Goal: Task Accomplishment & Management: Complete application form

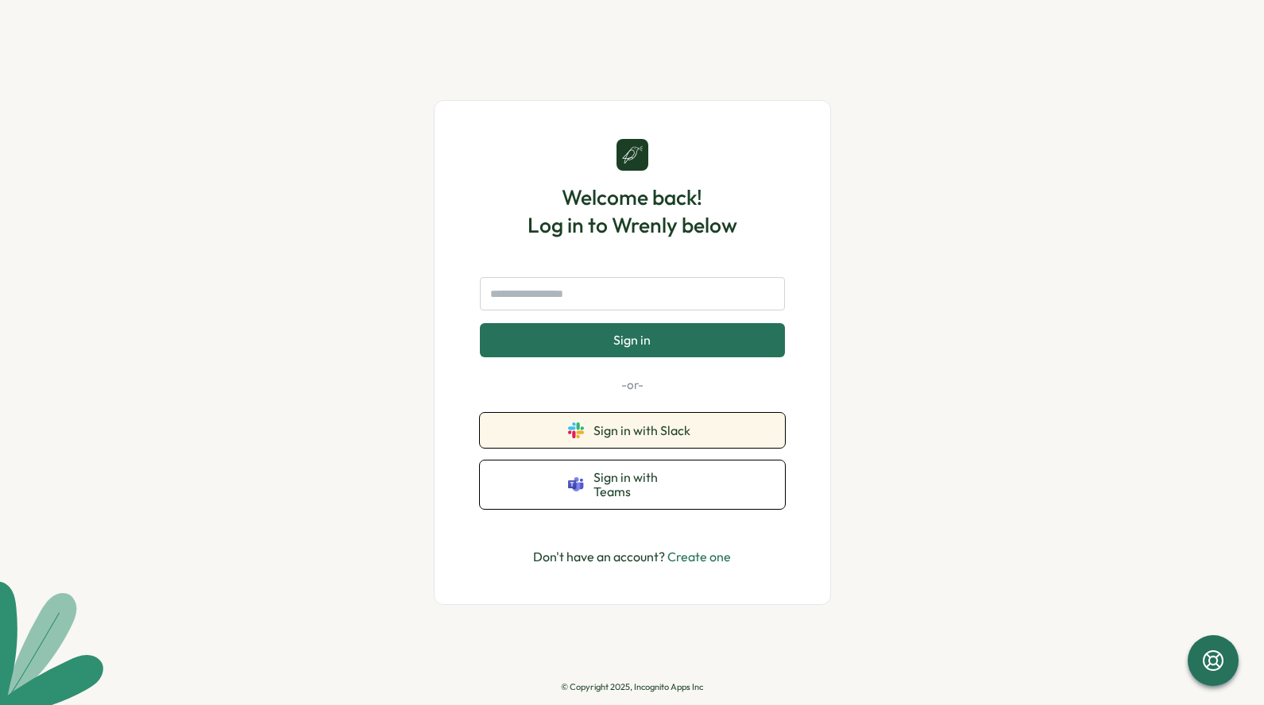
click at [686, 429] on button "Sign in with Slack" at bounding box center [632, 430] width 305 height 35
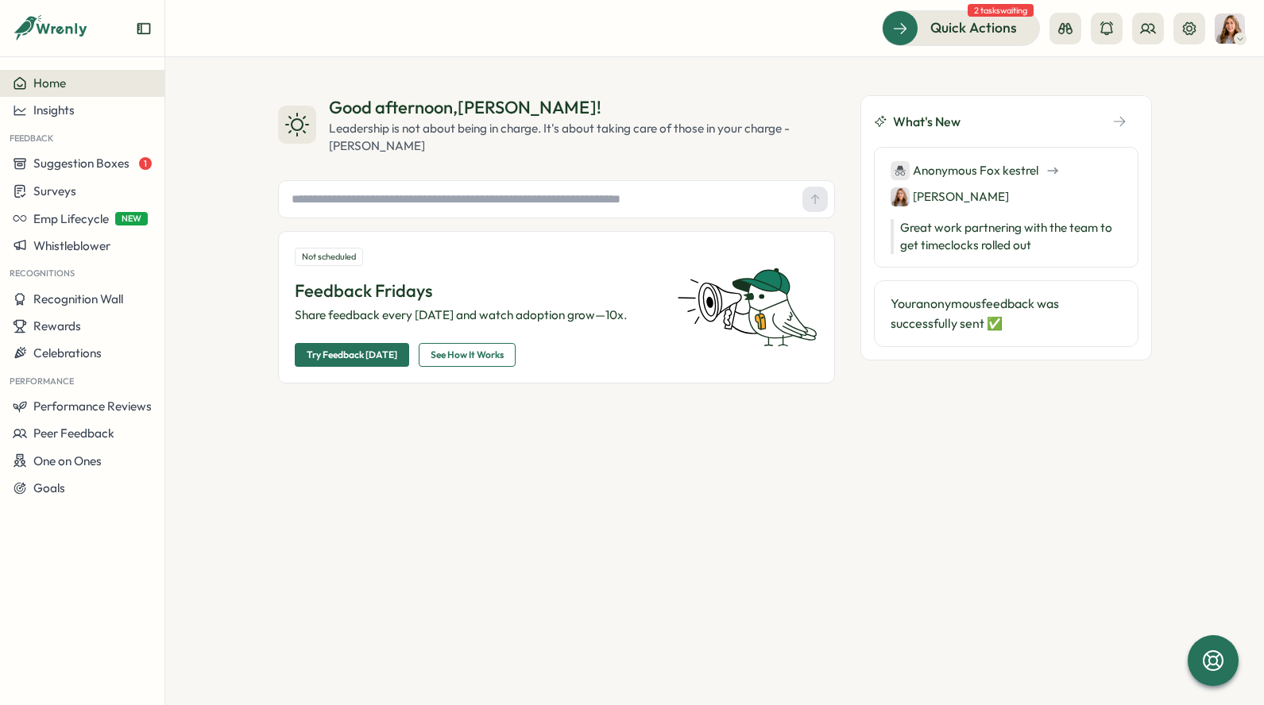
click at [83, 25] on icon at bounding box center [51, 28] width 76 height 27
click at [146, 28] on icon "Expand sidebar" at bounding box center [144, 29] width 16 height 16
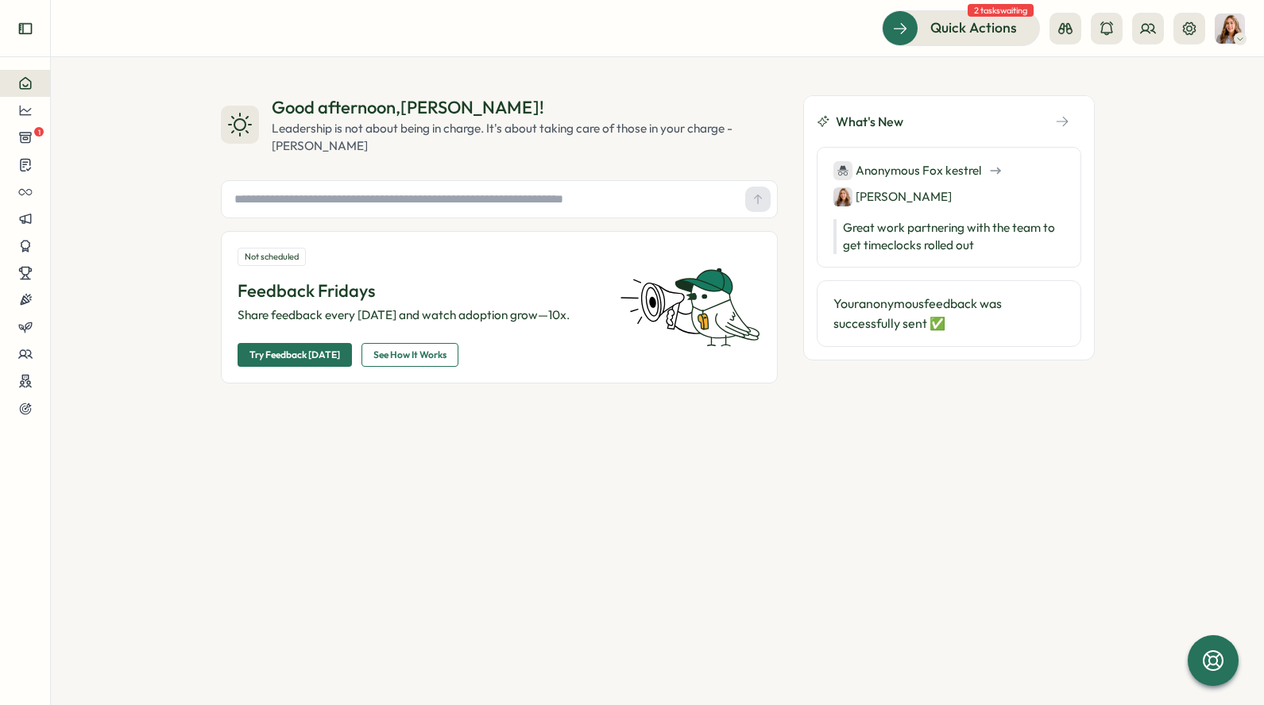
click at [27, 31] on icon "Expand sidebar" at bounding box center [25, 29] width 16 height 16
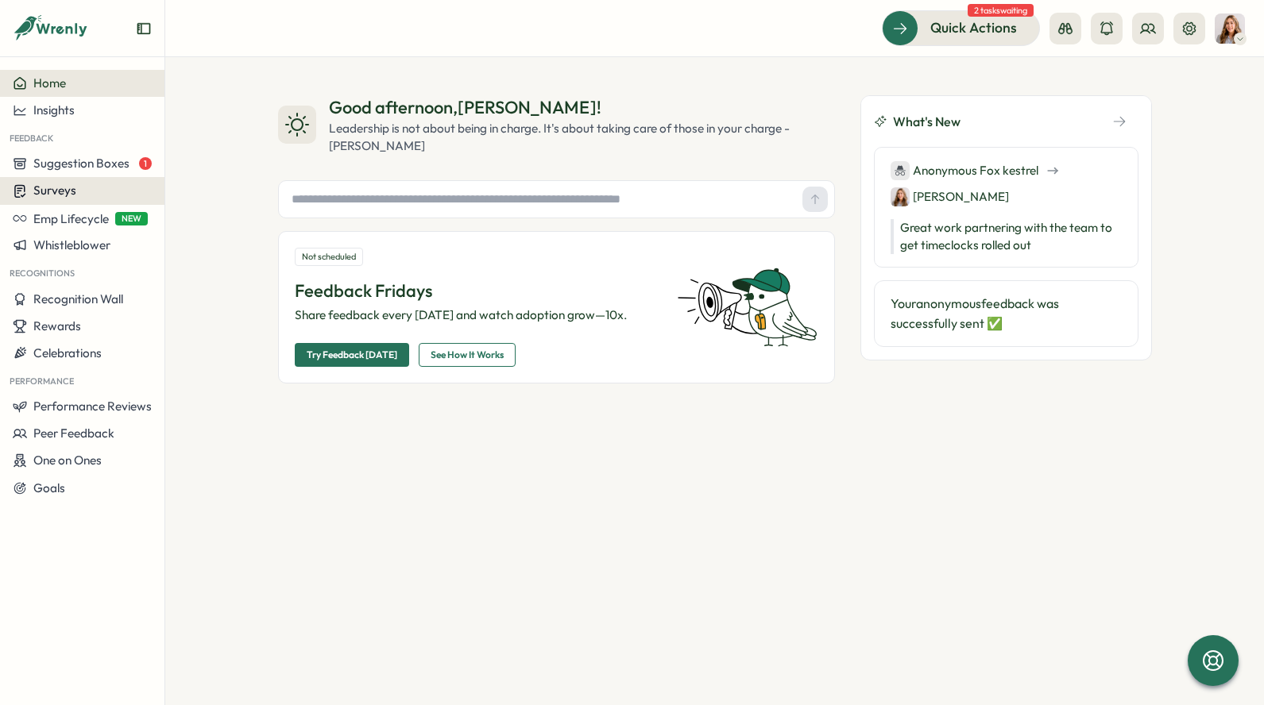
click at [45, 187] on span "Surveys" at bounding box center [54, 190] width 43 height 15
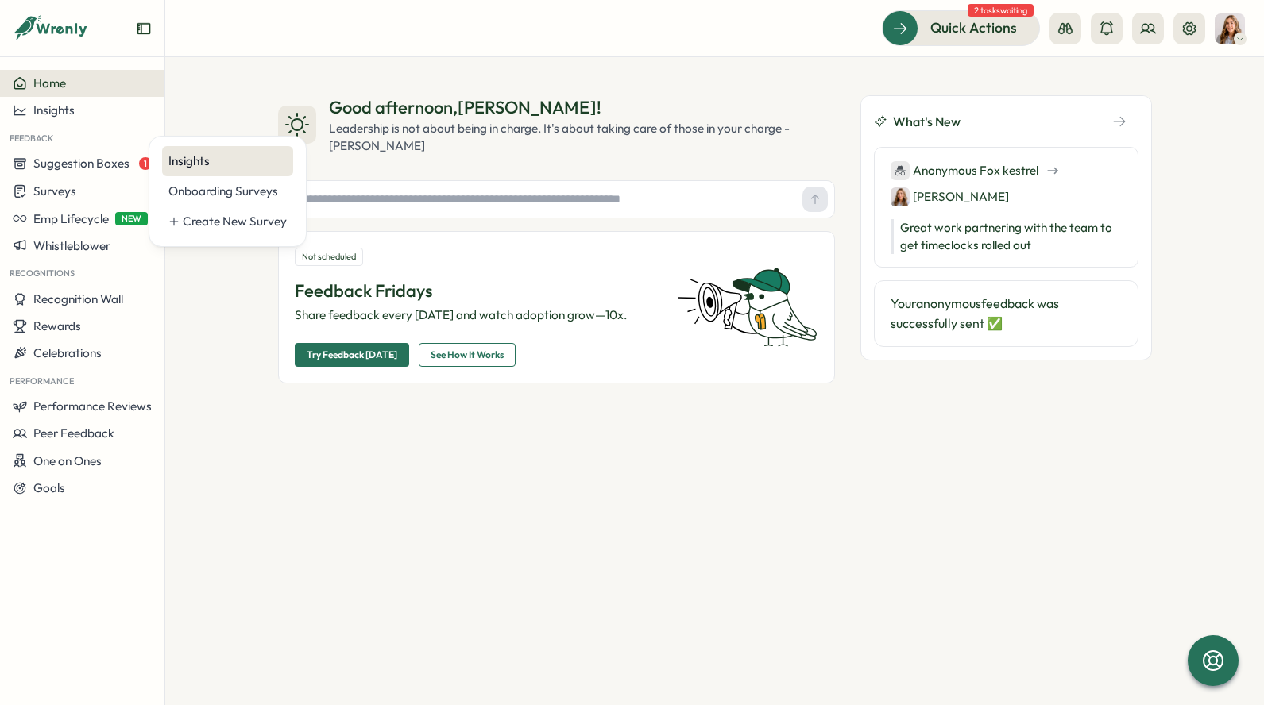
click at [259, 172] on div "Insights" at bounding box center [227, 161] width 131 height 30
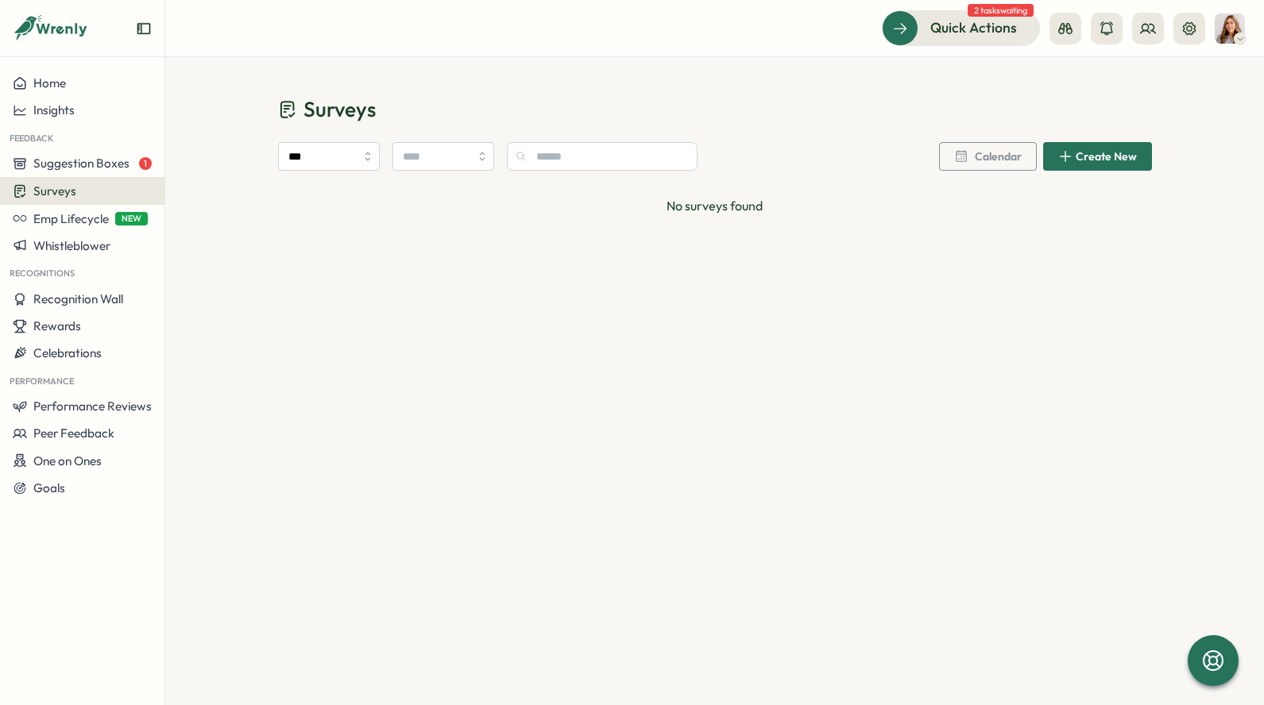
click at [1109, 163] on div "Create New" at bounding box center [1097, 156] width 79 height 14
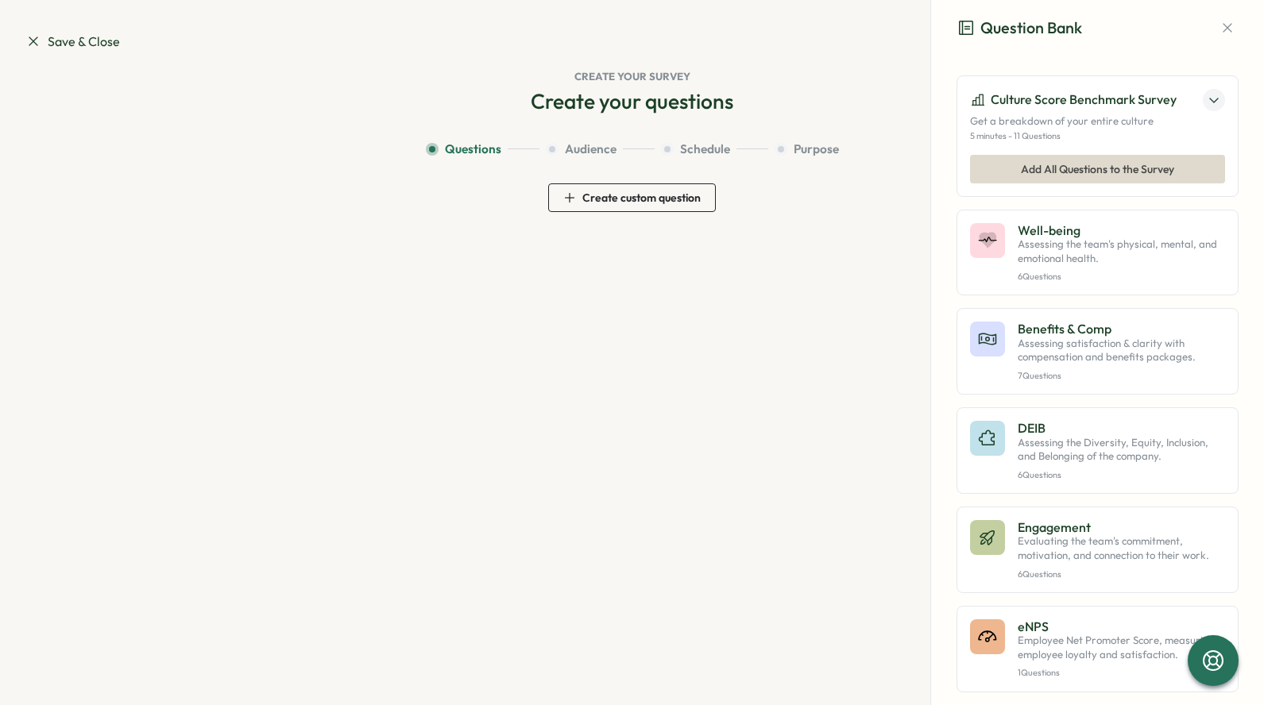
drag, startPoint x: 1016, startPoint y: 171, endPoint x: 862, endPoint y: 249, distance: 173.0
click at [863, 249] on section "Save & Close Question Bank Draft Surveys Create your survey Create your questio…" at bounding box center [632, 352] width 1264 height 705
drag, startPoint x: 1067, startPoint y: 103, endPoint x: 1064, endPoint y: 157, distance: 54.1
click at [1067, 103] on p "Culture Score Benchmark Survey" at bounding box center [1083, 100] width 186 height 20
click at [1063, 168] on span "Add All Questions to the Survey" at bounding box center [1097, 169] width 153 height 27
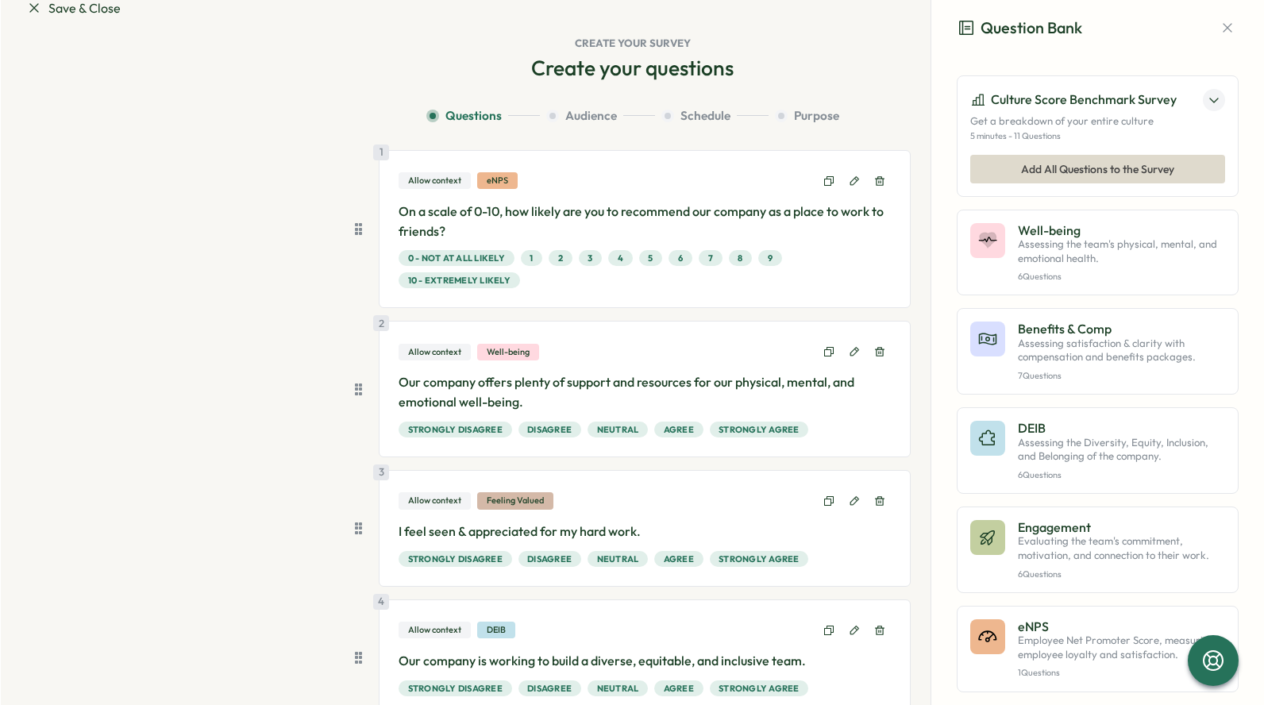
scroll to position [38, 0]
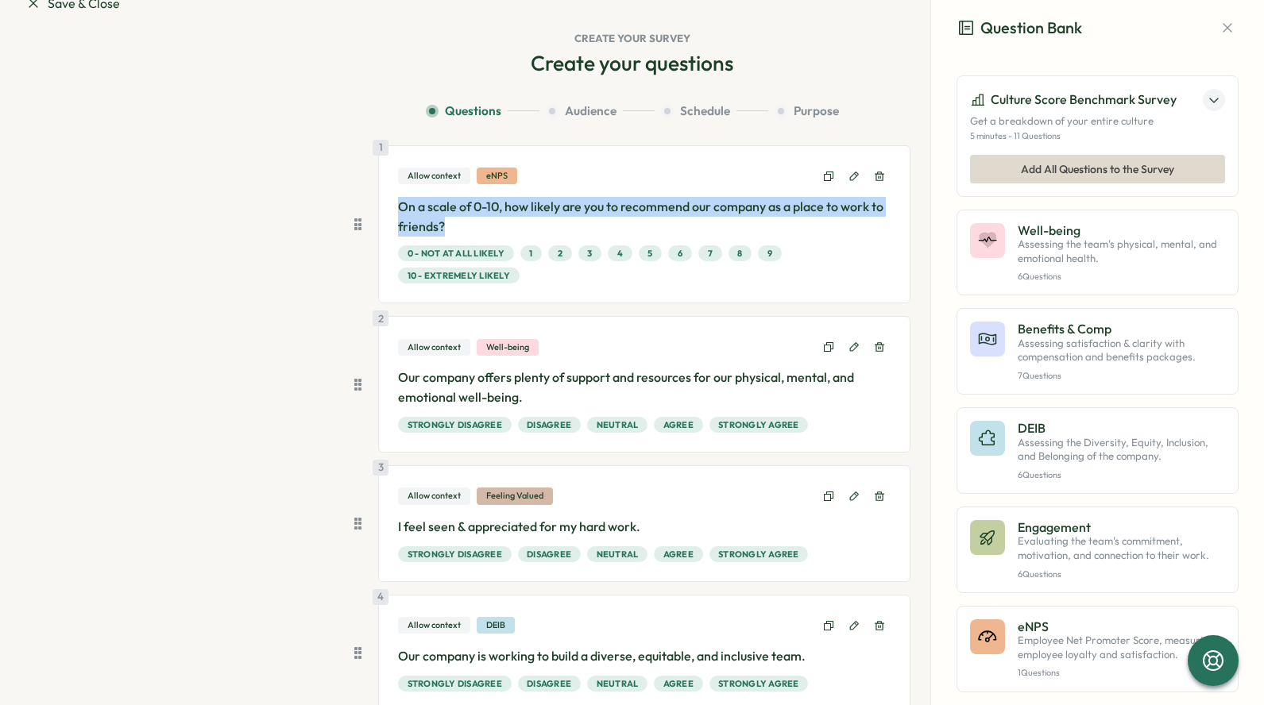
drag, startPoint x: 445, startPoint y: 226, endPoint x: 394, endPoint y: 210, distance: 53.3
click at [398, 210] on p "On a scale of 0-10, how likely are you to recommend our company as a place to w…" at bounding box center [644, 217] width 492 height 40
copy p "On a scale of 0-10, how likely are you to recommend our company as a place to w…"
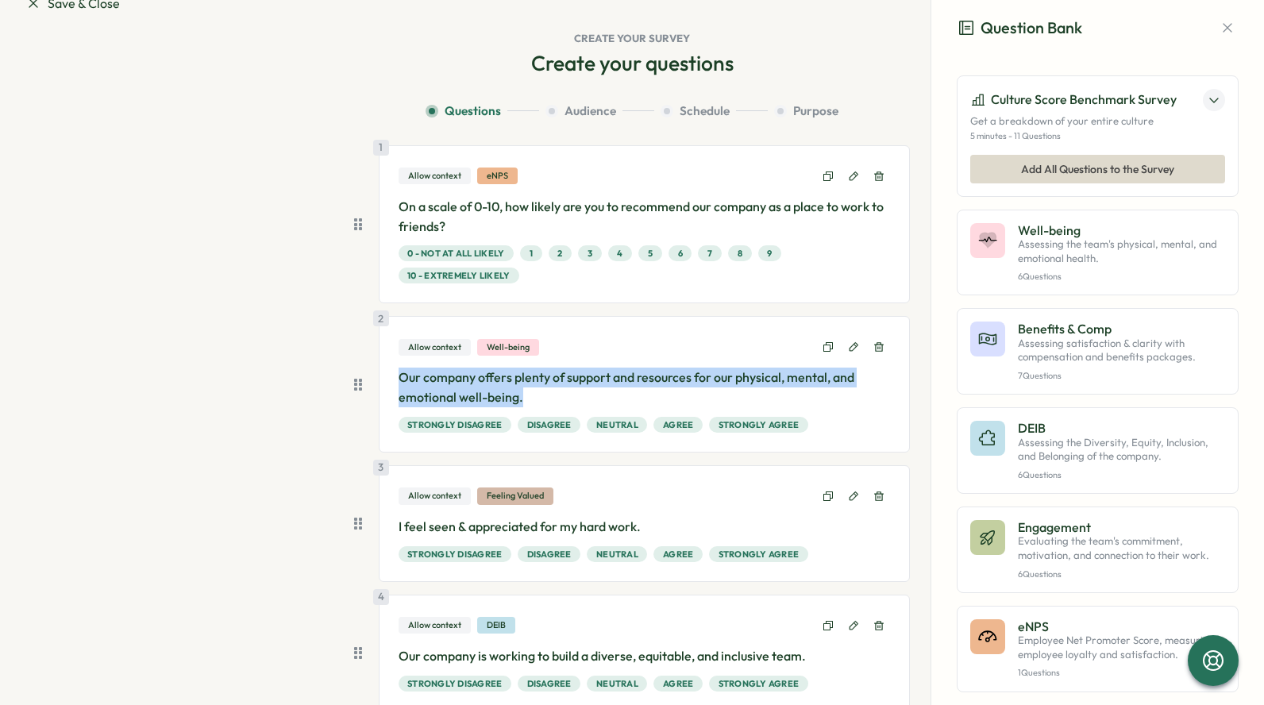
drag, startPoint x: 527, startPoint y: 400, endPoint x: 391, endPoint y: 380, distance: 137.9
click at [391, 380] on div "2 Allow context Well-being Our company offers plenty of support and resources f…" at bounding box center [645, 384] width 532 height 137
copy p "Our company offers plenty of support and resources for our physical, mental, an…"
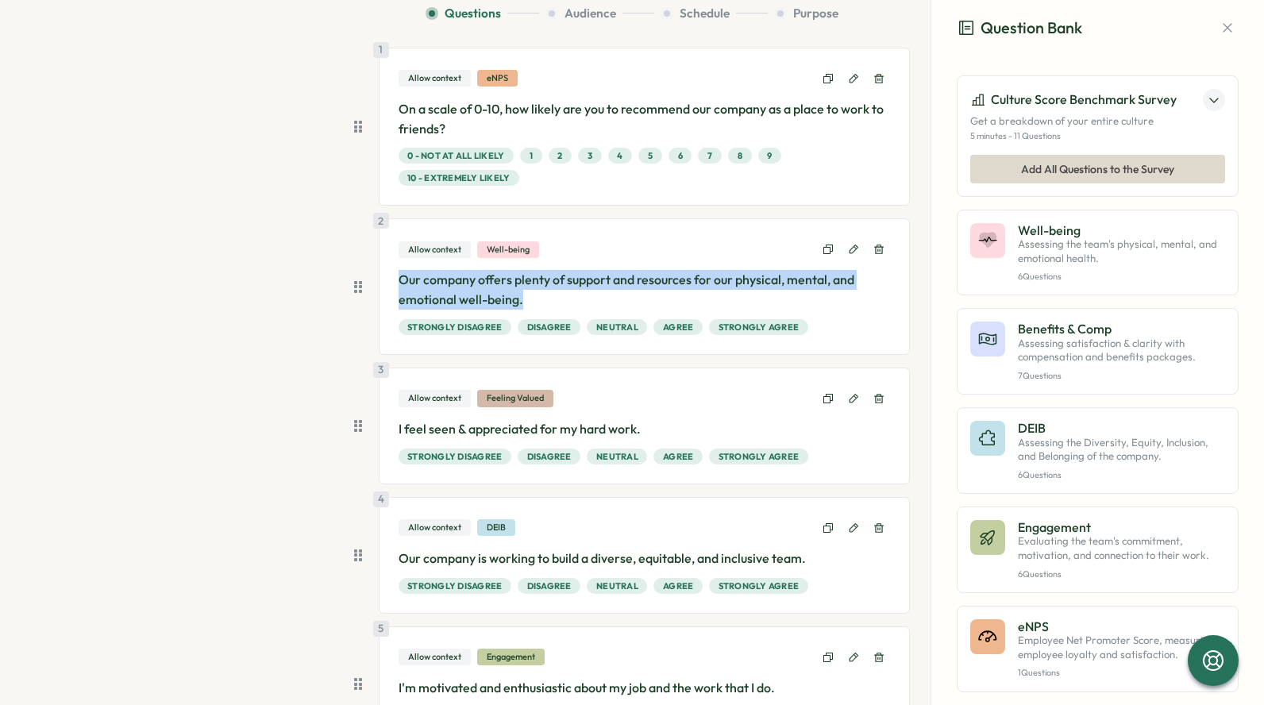
scroll to position [162, 0]
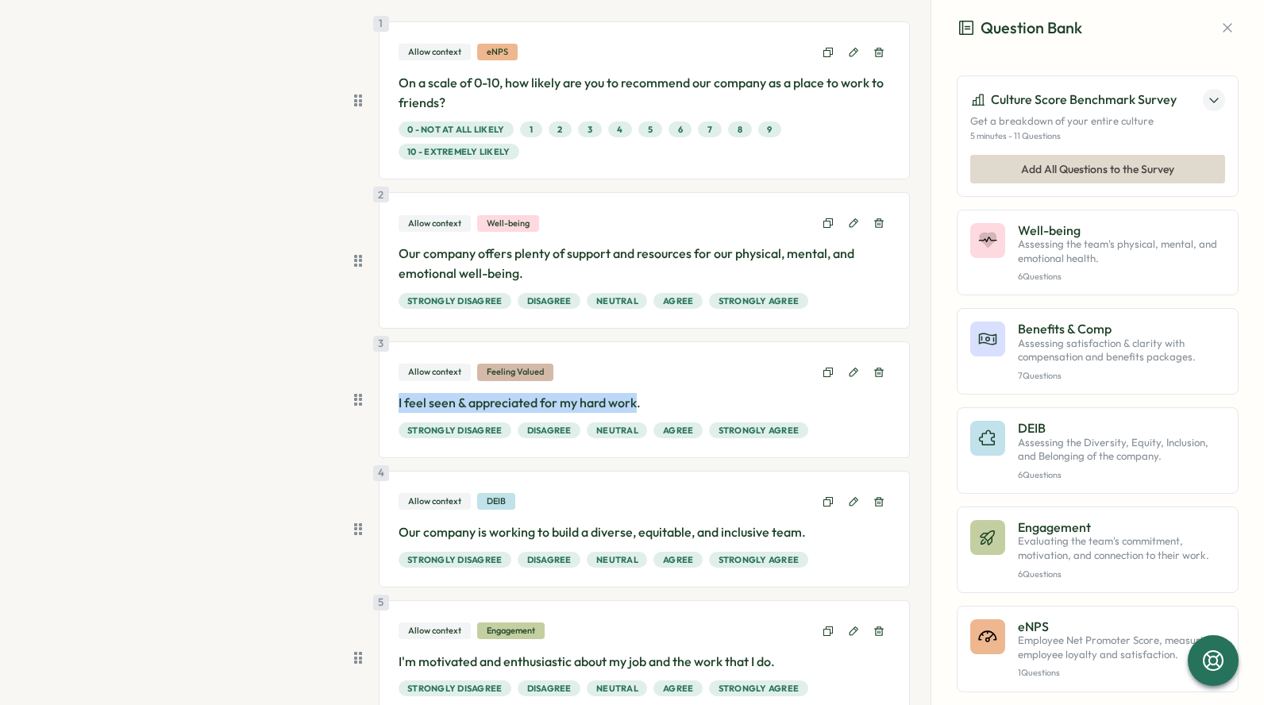
drag, startPoint x: 632, startPoint y: 402, endPoint x: 394, endPoint y: 403, distance: 238.3
click at [390, 403] on div "3 Allow context Feeling Valued I feel seen & appreciated for my hard work. Stro…" at bounding box center [645, 400] width 532 height 117
copy p "I feel seen & appreciated for my hard work"
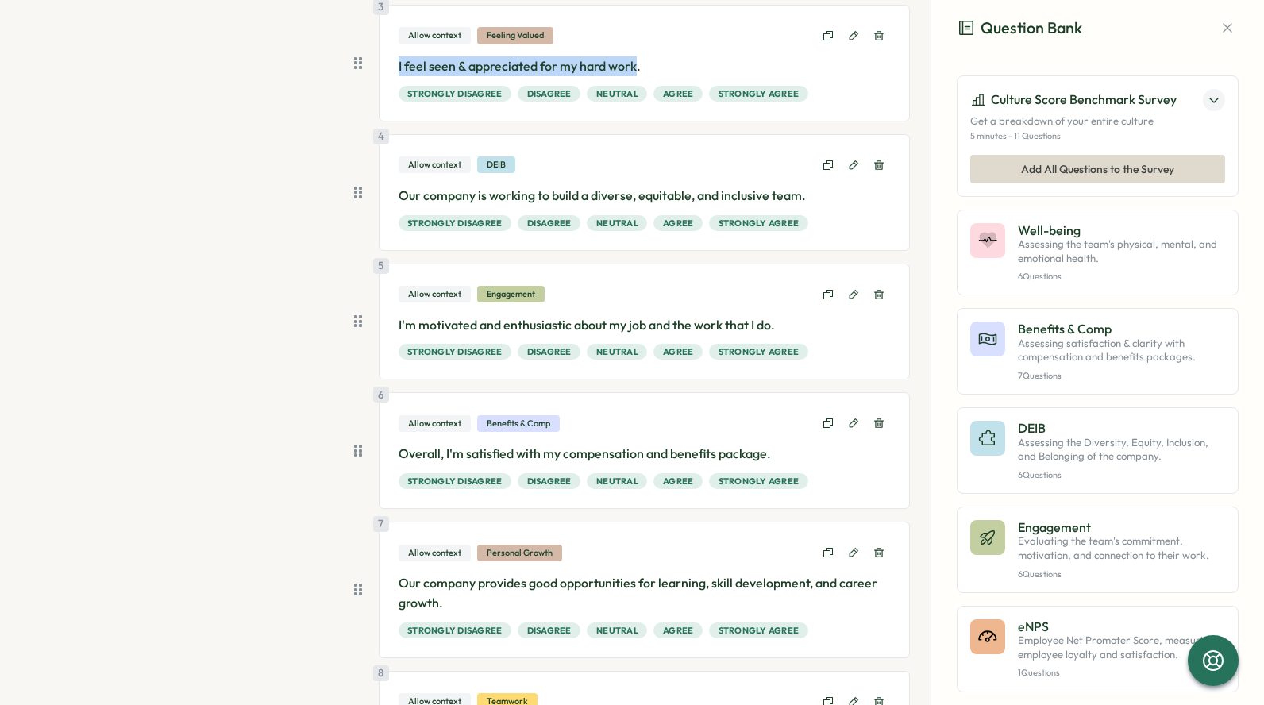
scroll to position [498, 0]
click at [484, 195] on p "Our company is working to build a diverse, equitable, and inclusive team." at bounding box center [645, 197] width 492 height 20
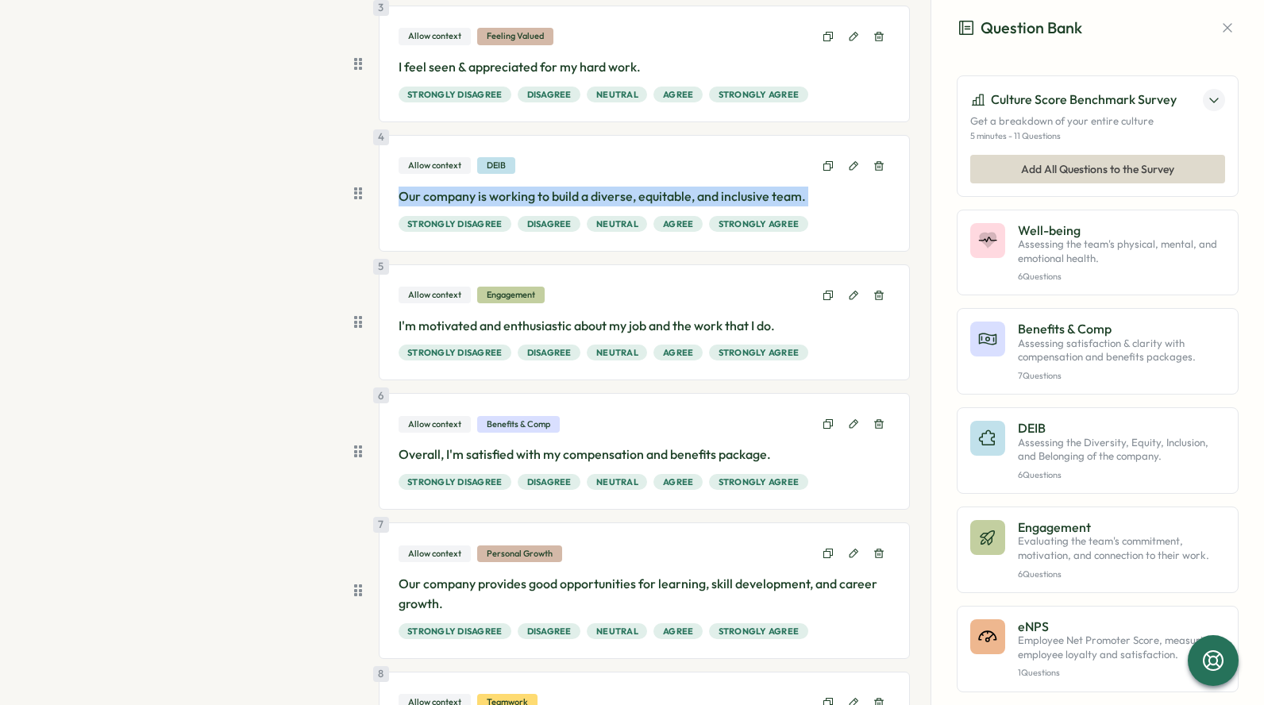
click at [484, 195] on p "Our company is working to build a diverse, equitable, and inclusive team." at bounding box center [645, 197] width 492 height 20
copy p "Our company is working to build a diverse, equitable, and inclusive team."
click at [565, 323] on p "I'm motivated and enthusiastic about my job and the work that I do." at bounding box center [645, 326] width 492 height 20
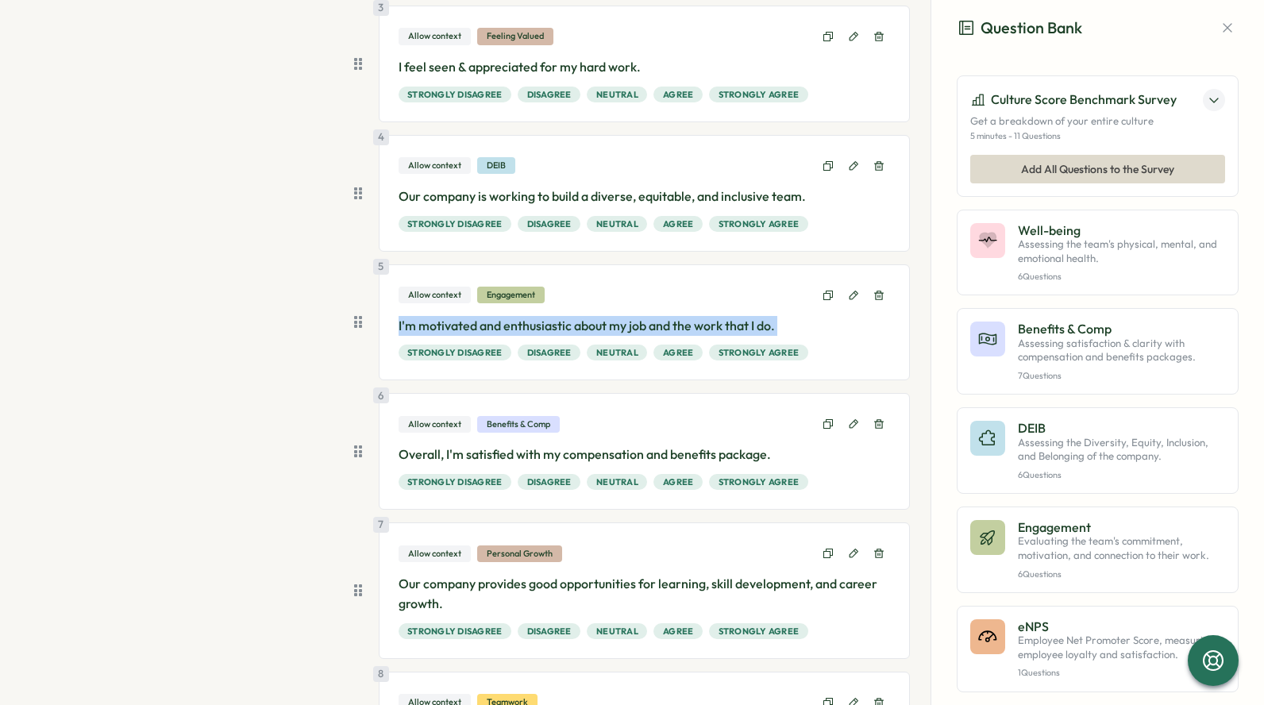
click at [565, 323] on p "I'm motivated and enthusiastic about my job and the work that I do." at bounding box center [645, 326] width 492 height 20
copy p "I'm motivated and enthusiastic about my job and the work that I do."
click at [492, 455] on p "Overall, I'm satisfied with my compensation and benefits package." at bounding box center [645, 455] width 492 height 20
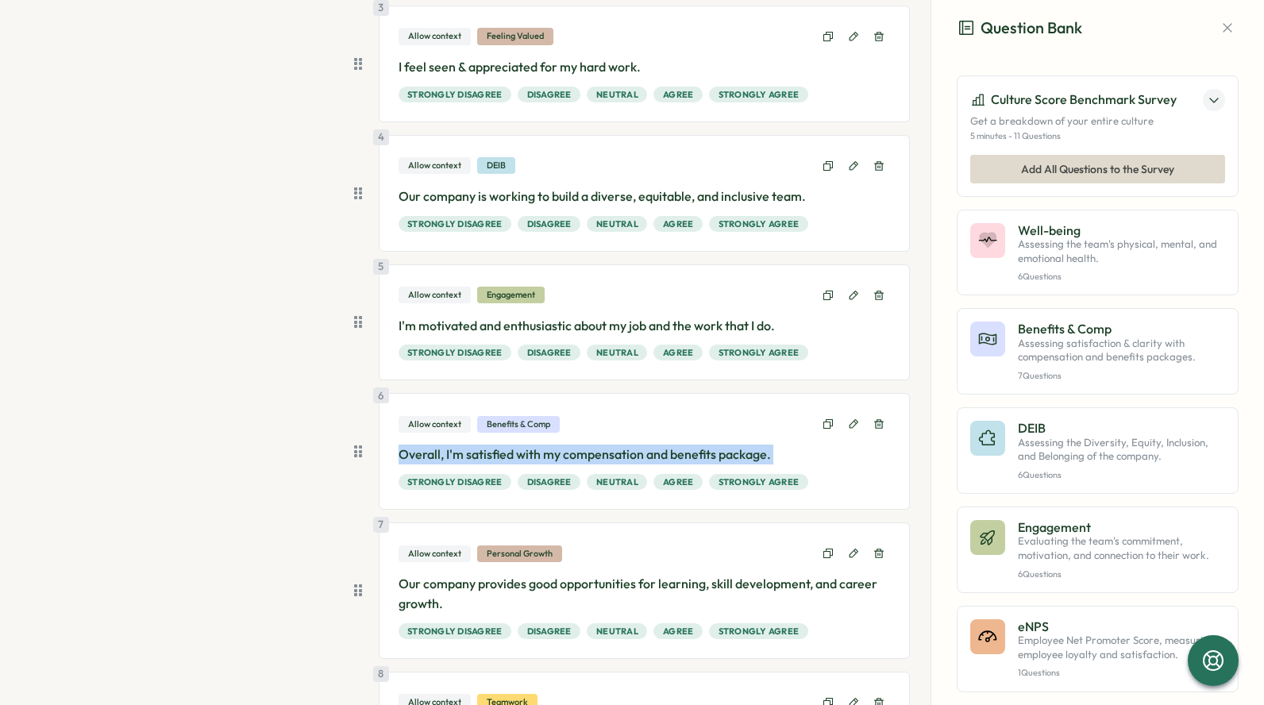
click at [492, 455] on p "Overall, I'm satisfied with my compensation and benefits package." at bounding box center [645, 455] width 492 height 20
copy p "Overall, I'm satisfied with my compensation and benefits package."
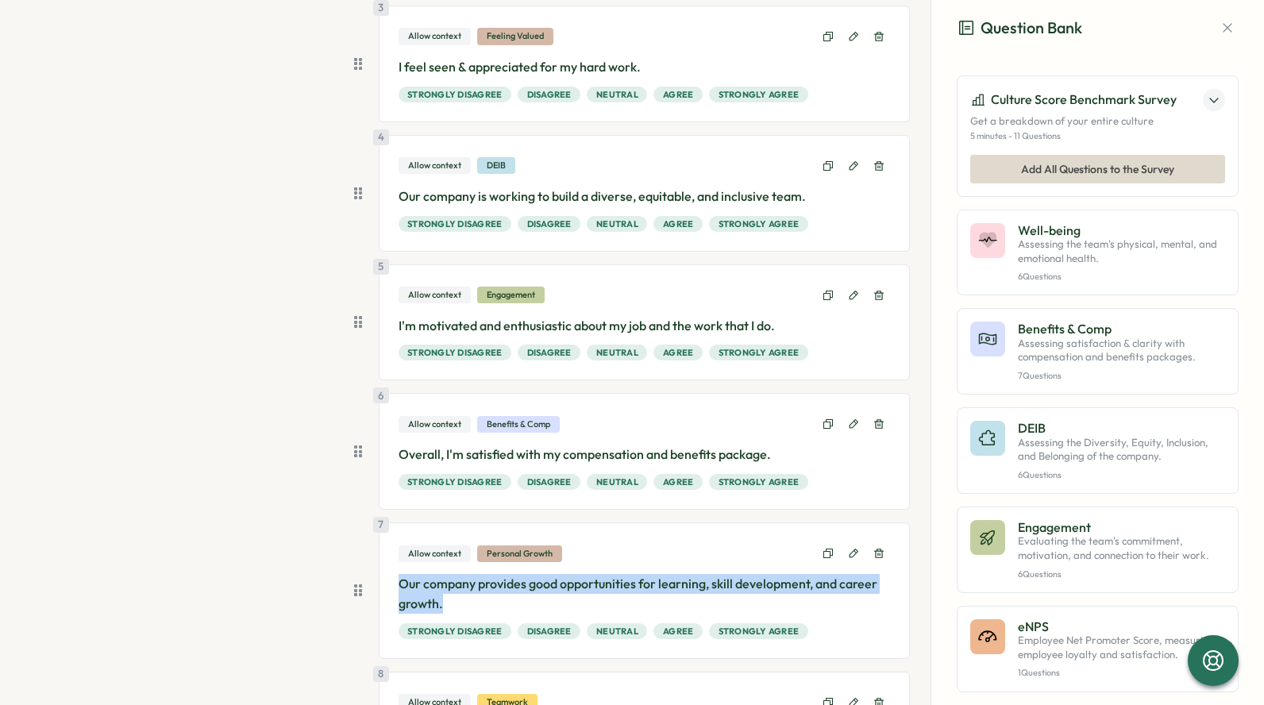
drag, startPoint x: 444, startPoint y: 603, endPoint x: 392, endPoint y: 585, distance: 55.5
click at [392, 585] on div "7 Allow context Personal Growth Our company provides good opportunities for lea…" at bounding box center [645, 591] width 532 height 137
copy p "Our company provides good opportunities for learning, skill development, and ca…"
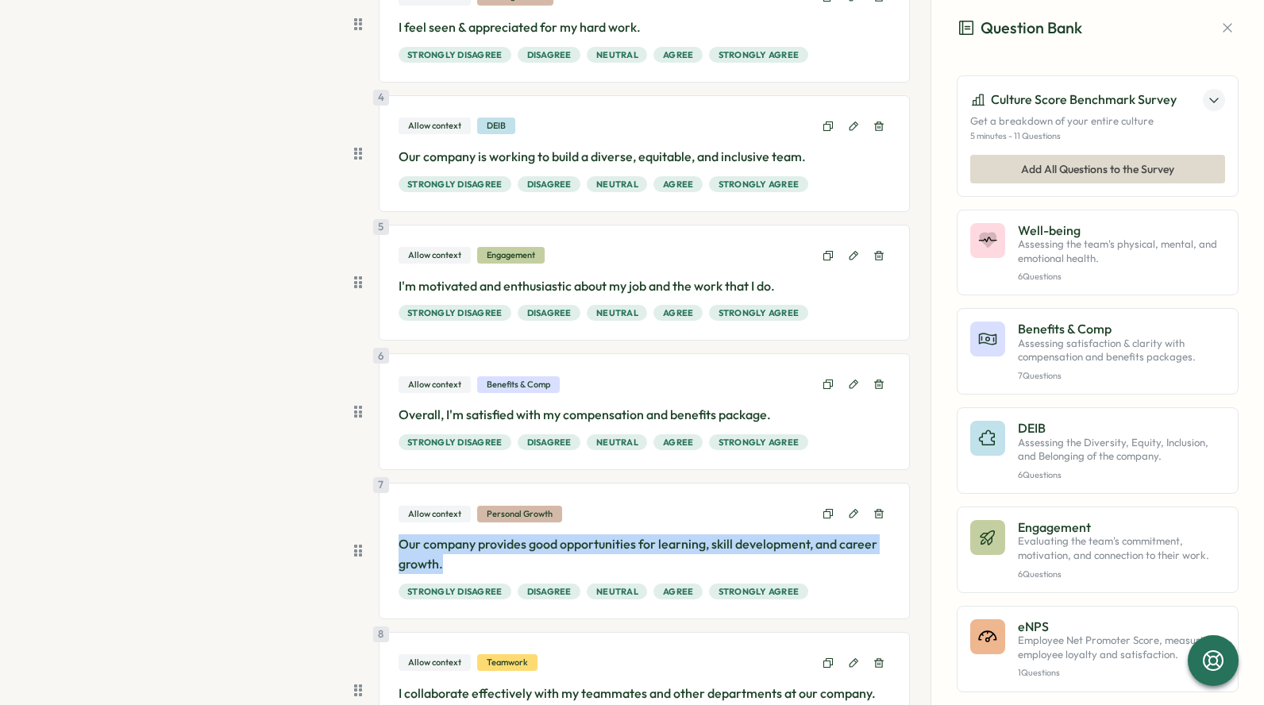
scroll to position [539, 0]
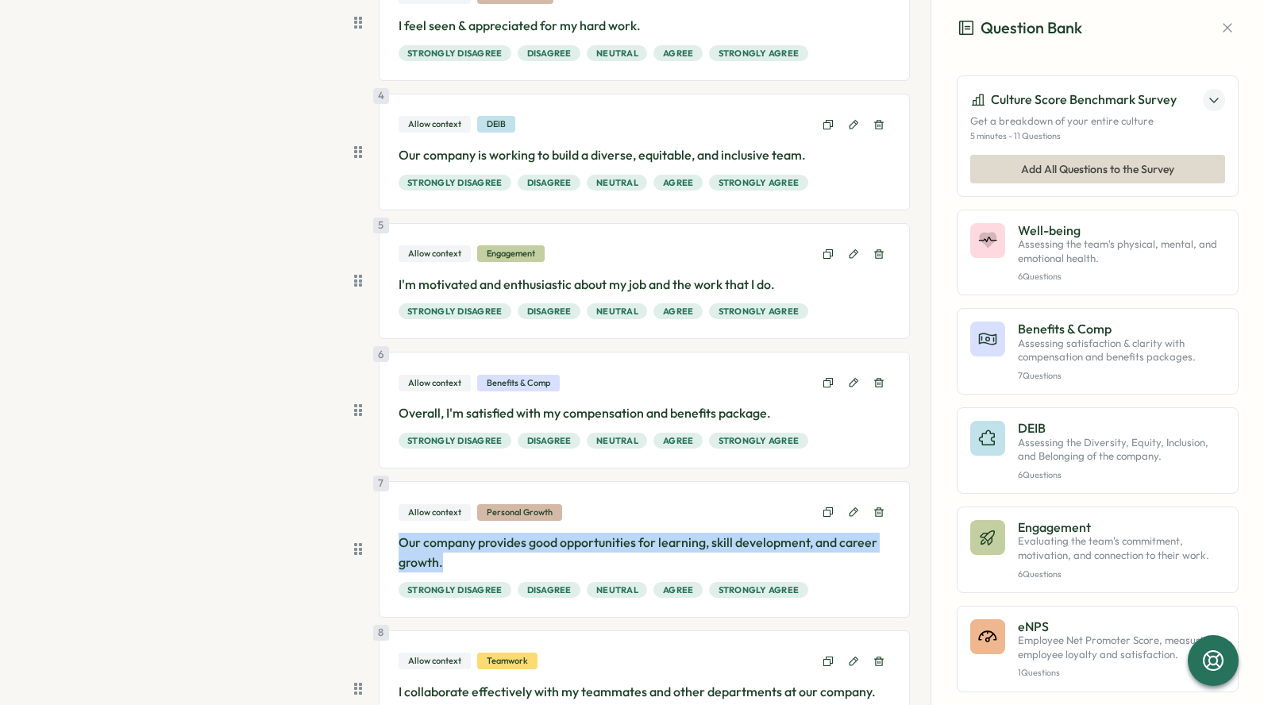
click at [487, 569] on p "Our company provides good opportunities for learning, skill development, and ca…" at bounding box center [645, 553] width 492 height 40
drag, startPoint x: 487, startPoint y: 569, endPoint x: 385, endPoint y: 544, distance: 104.6
click at [384, 544] on div "7 Allow context Personal Growth Our company provides good opportunities for lea…" at bounding box center [645, 549] width 532 height 137
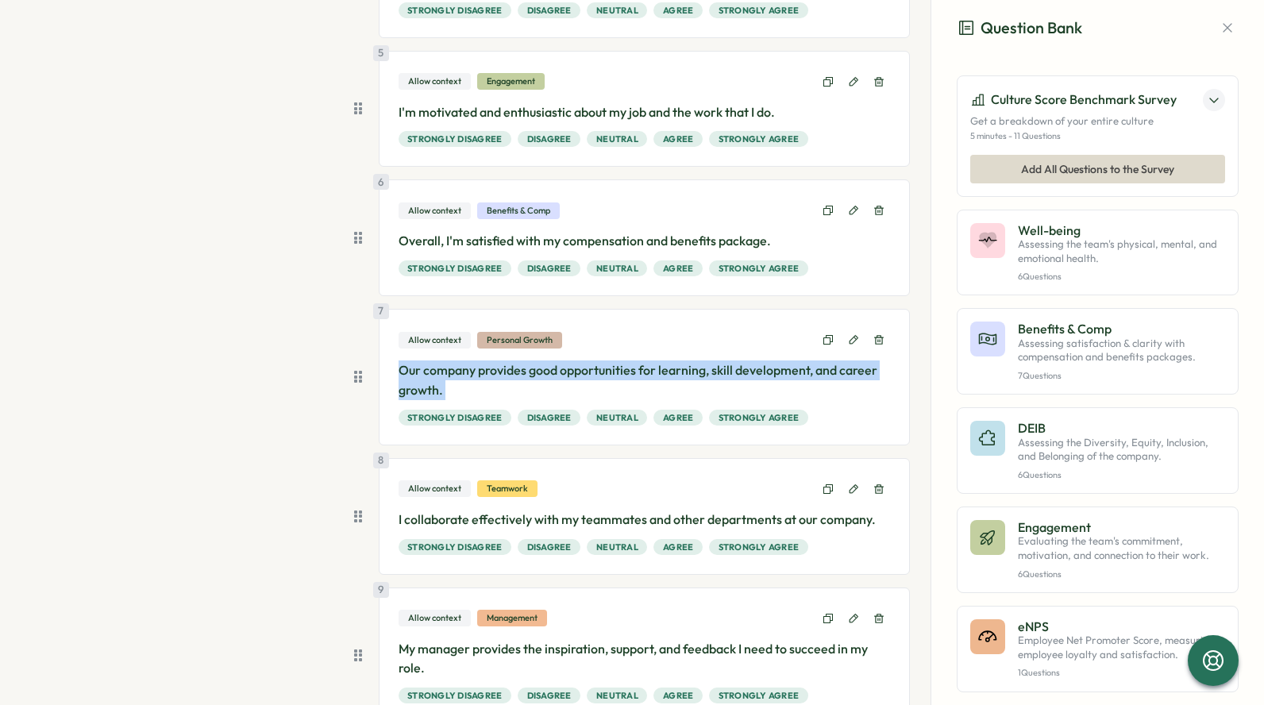
scroll to position [739, 0]
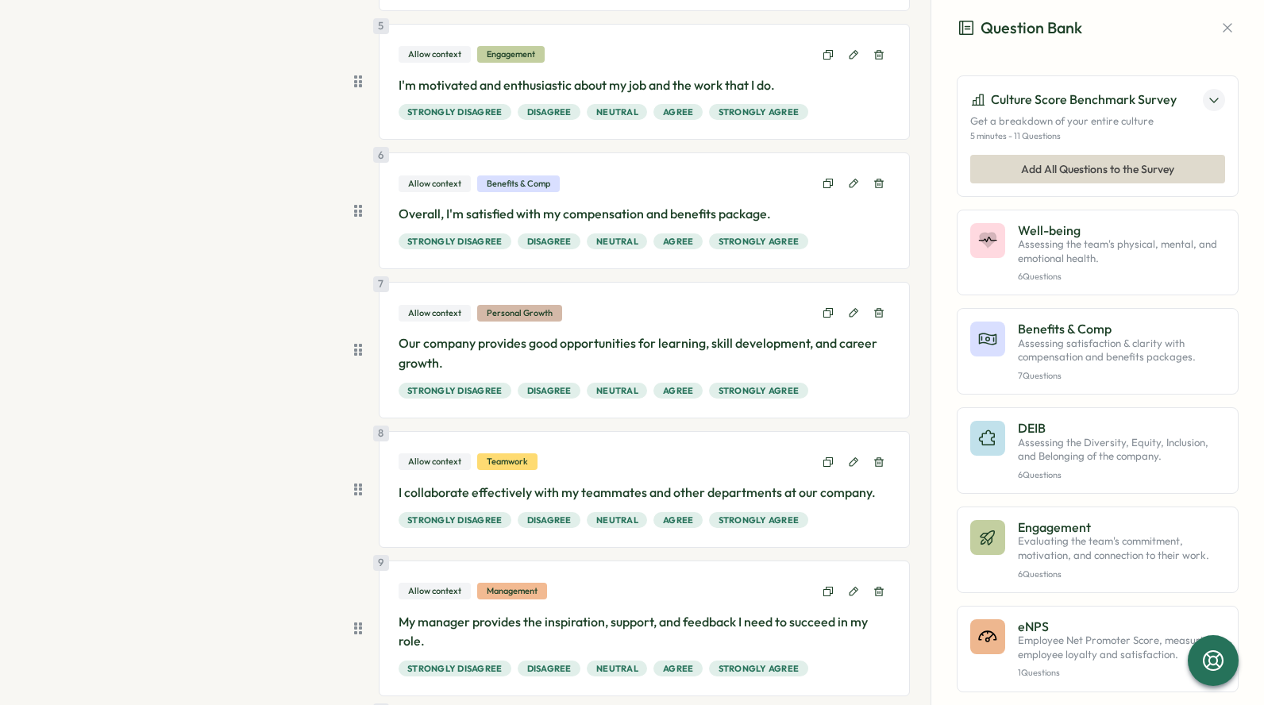
click at [538, 488] on p "I collaborate effectively with my teammates and other departments at our compan…" at bounding box center [645, 493] width 492 height 20
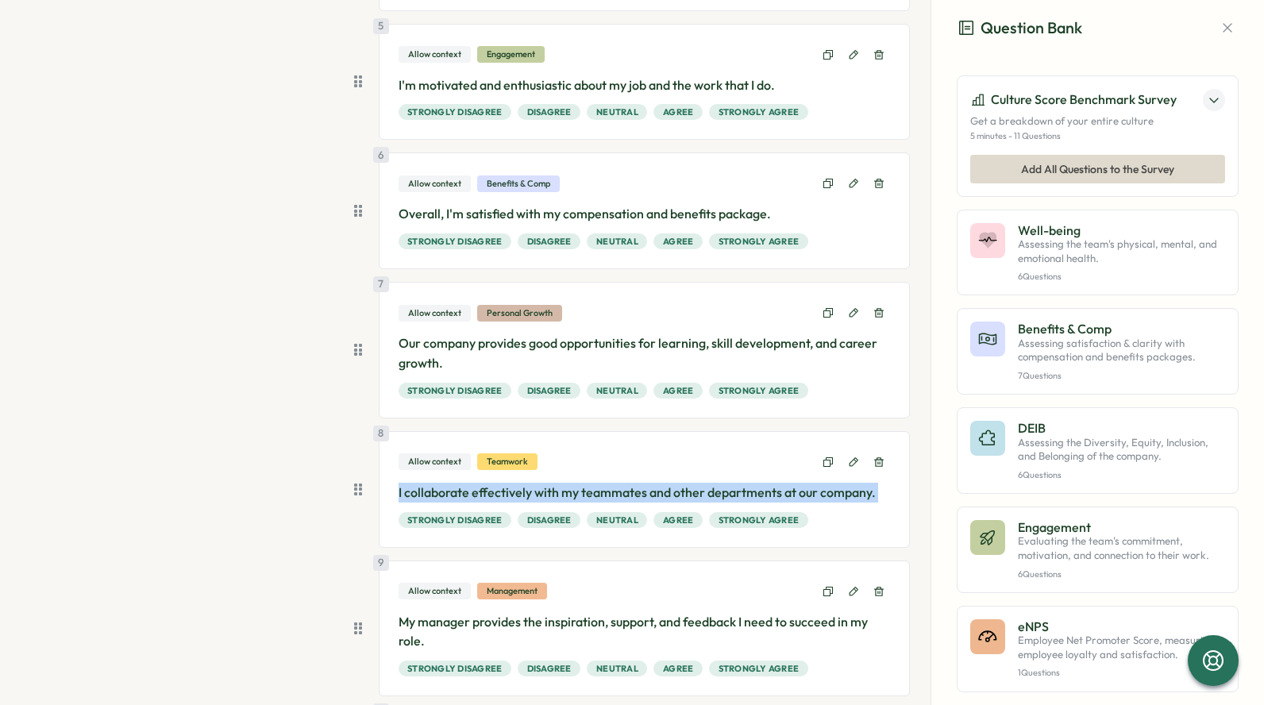
click at [538, 488] on p "I collaborate effectively with my teammates and other departments at our compan…" at bounding box center [645, 493] width 492 height 20
copy p "I collaborate effectively with my teammates and other departments at our compan…"
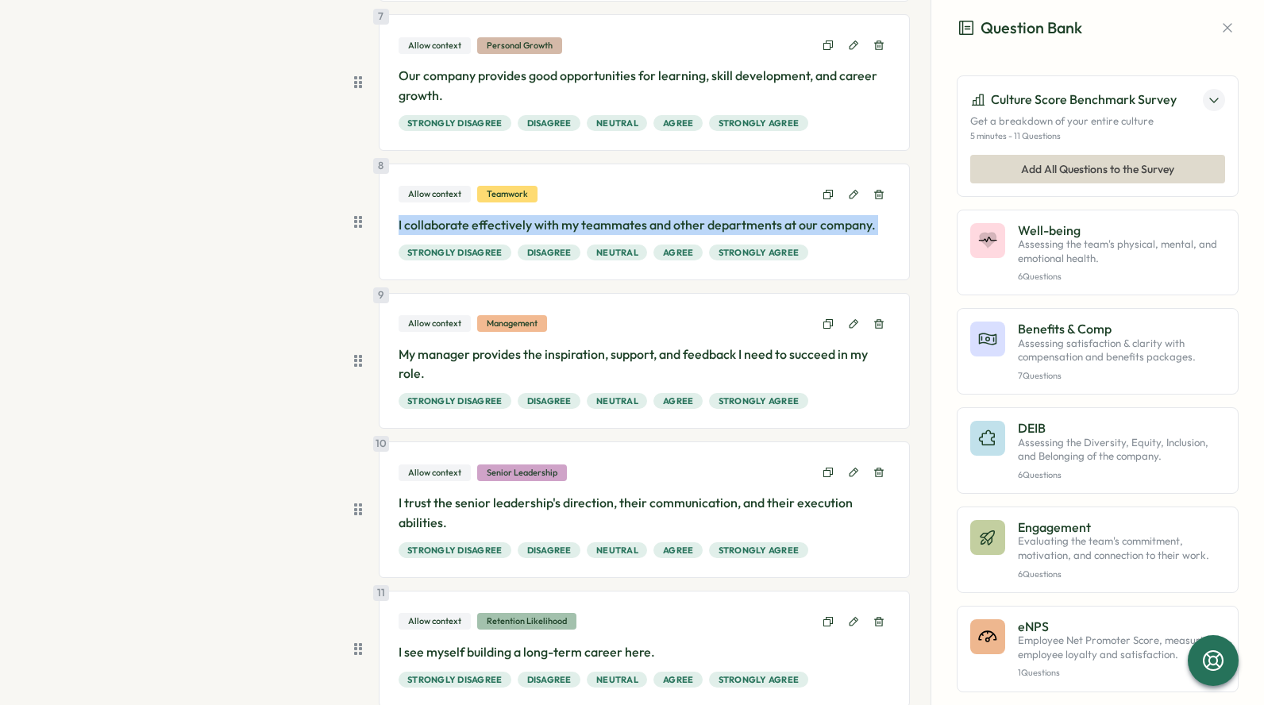
scroll to position [1036, 0]
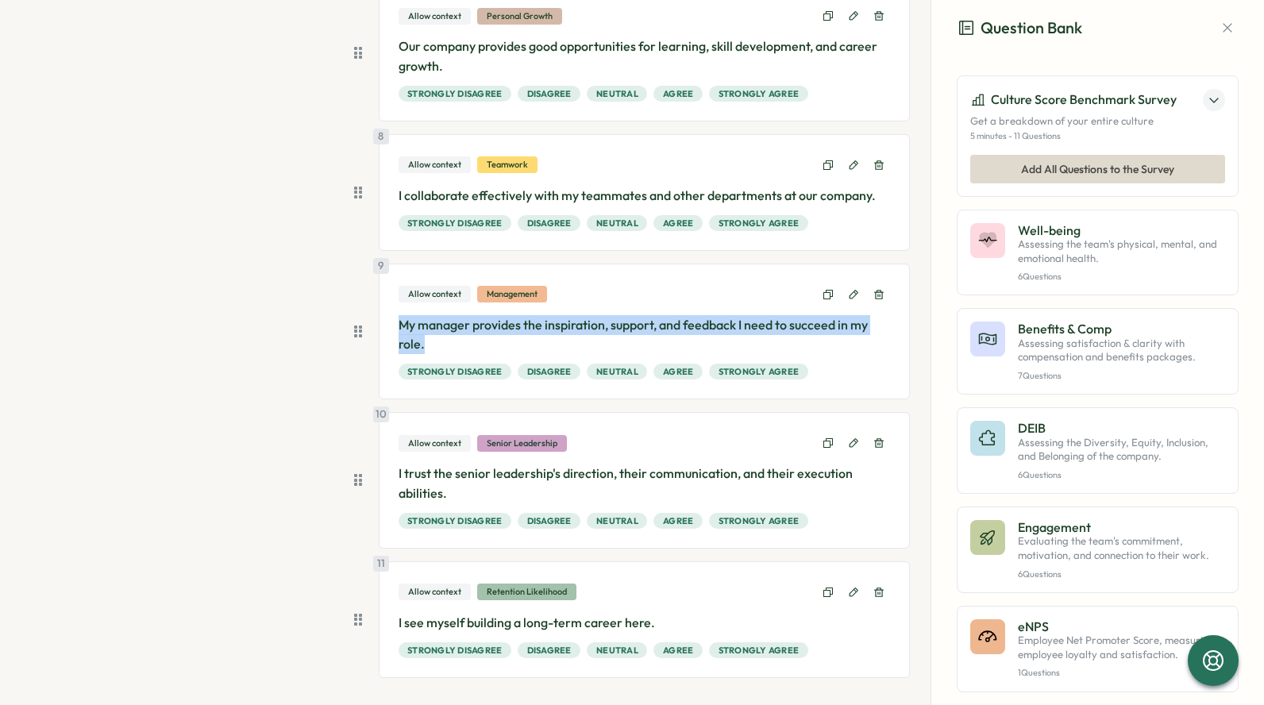
drag, startPoint x: 475, startPoint y: 342, endPoint x: 398, endPoint y: 326, distance: 78.7
click at [399, 326] on p "My manager provides the inspiration, support, and feedback I need to succeed in…" at bounding box center [645, 335] width 492 height 40
copy p "My manager provides the inspiration, support, and feedback I need to succeed in…"
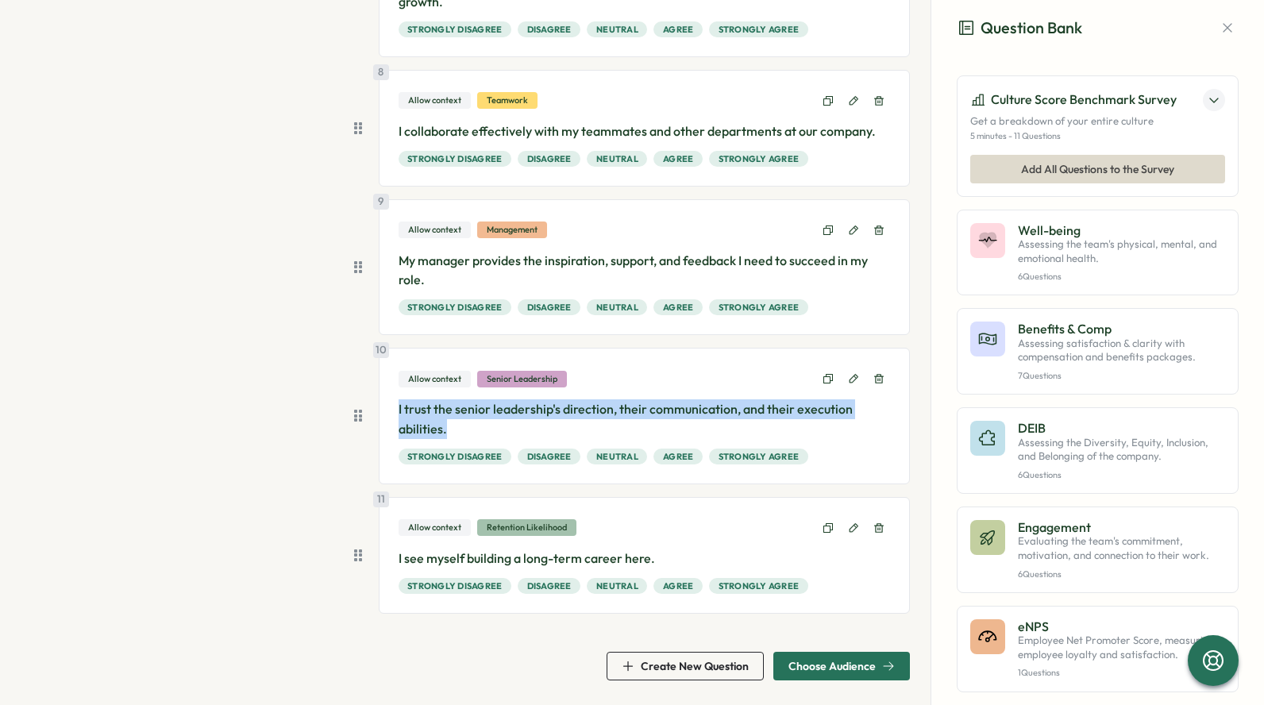
drag, startPoint x: 461, startPoint y: 435, endPoint x: 384, endPoint y: 415, distance: 80.3
click at [384, 415] on div "10 Allow context Senior Leadership I trust the senior leadership's direction, t…" at bounding box center [645, 416] width 532 height 137
copy p "I trust the senior leadership's direction, their communication, and their execu…"
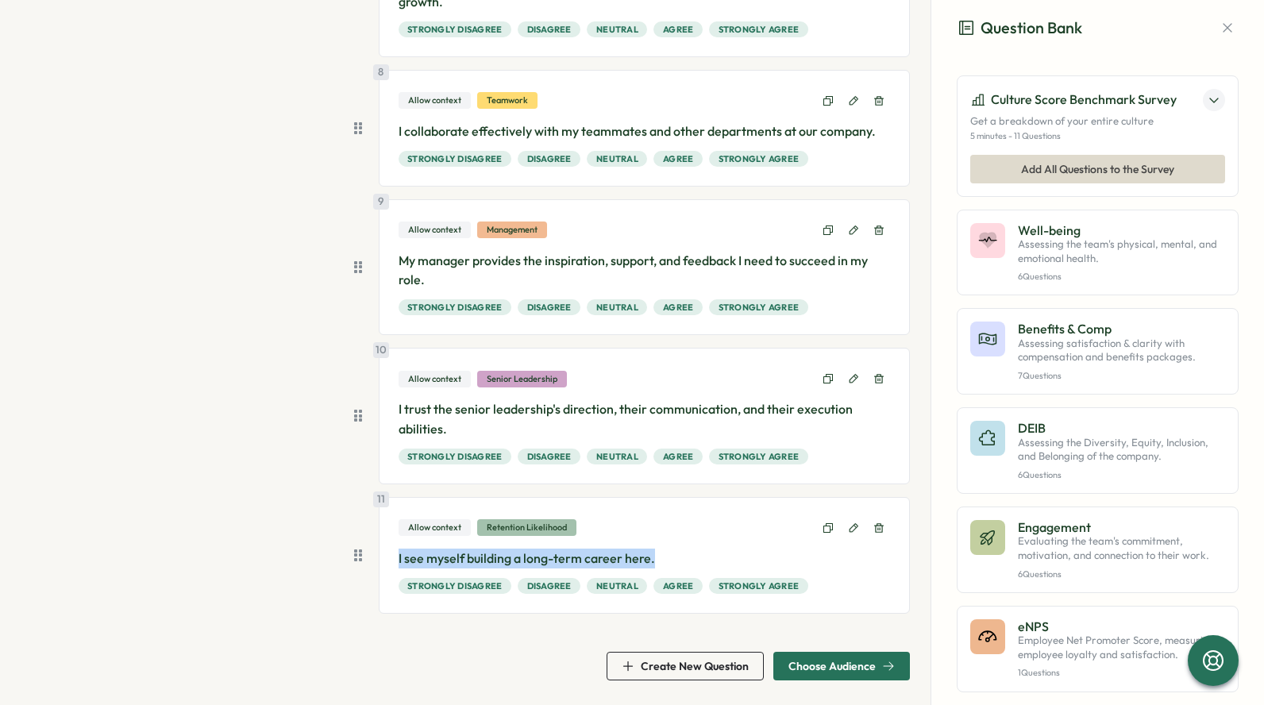
drag, startPoint x: 656, startPoint y: 557, endPoint x: 390, endPoint y: 562, distance: 266.1
click at [390, 562] on div "11 Allow context Retention Likelihood I see myself building a long-term career …" at bounding box center [645, 555] width 532 height 117
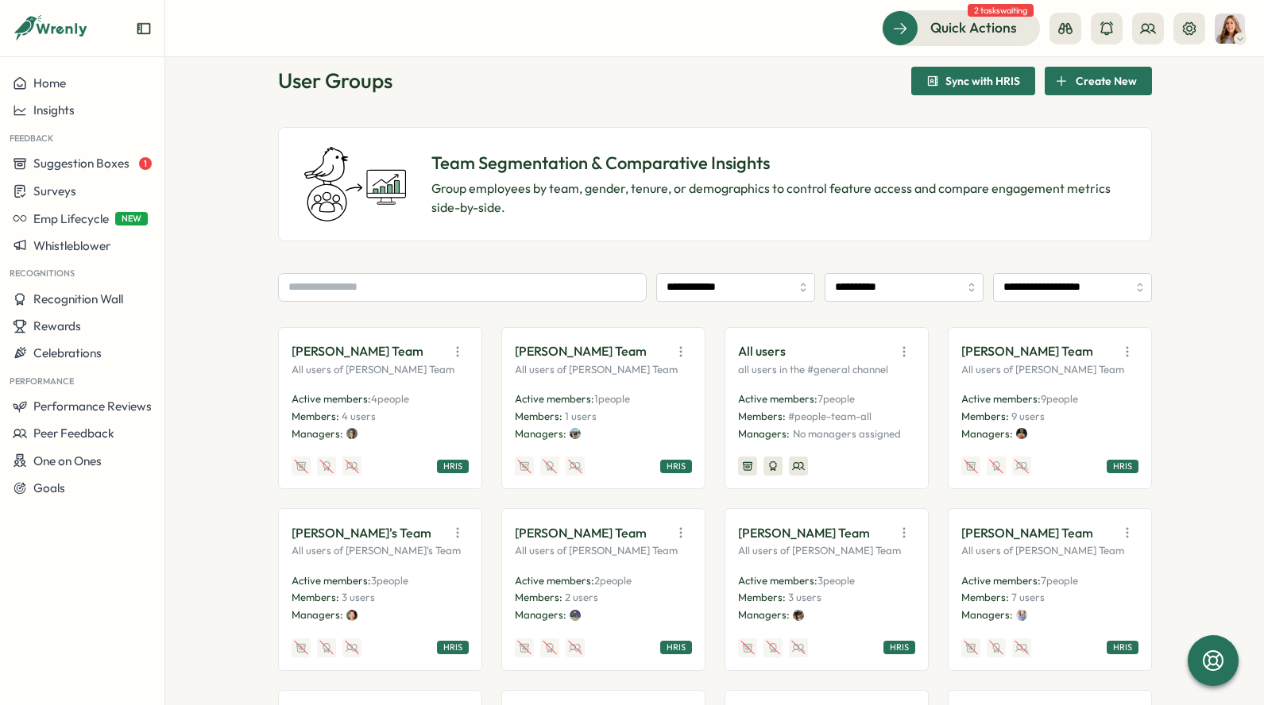
scroll to position [32, 0]
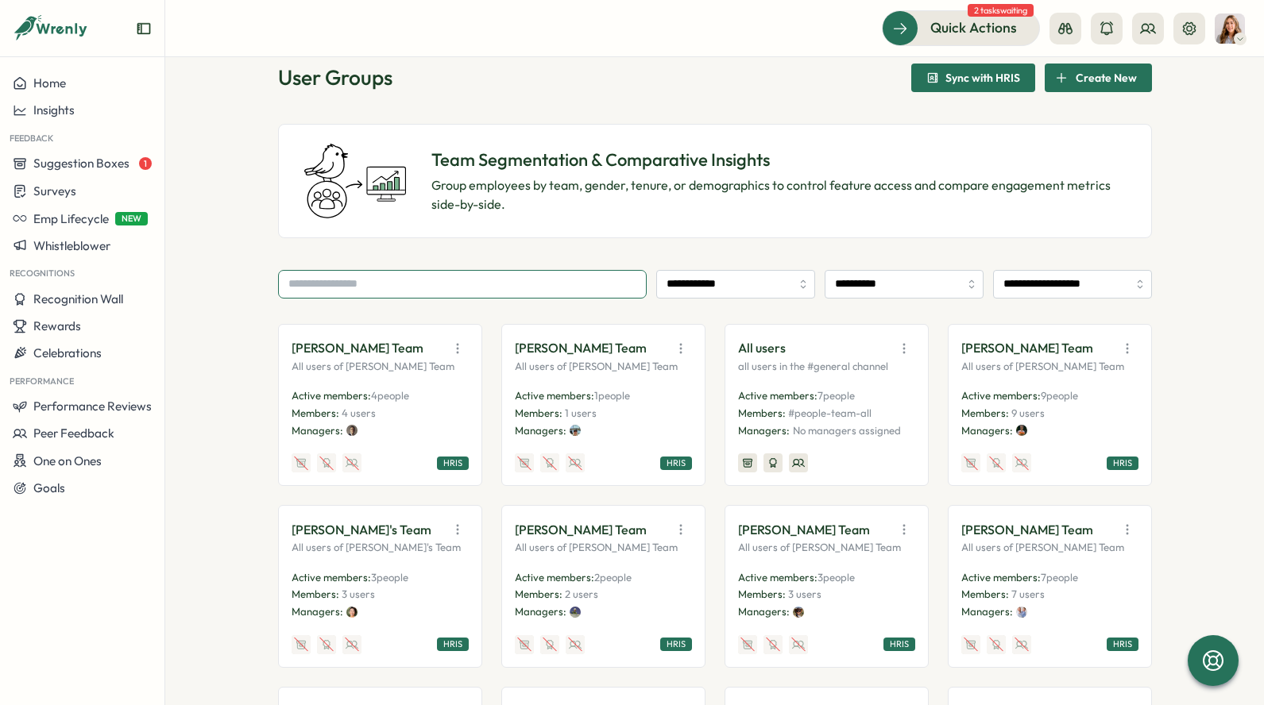
click at [526, 291] on input "text" at bounding box center [462, 284] width 369 height 29
type input "********"
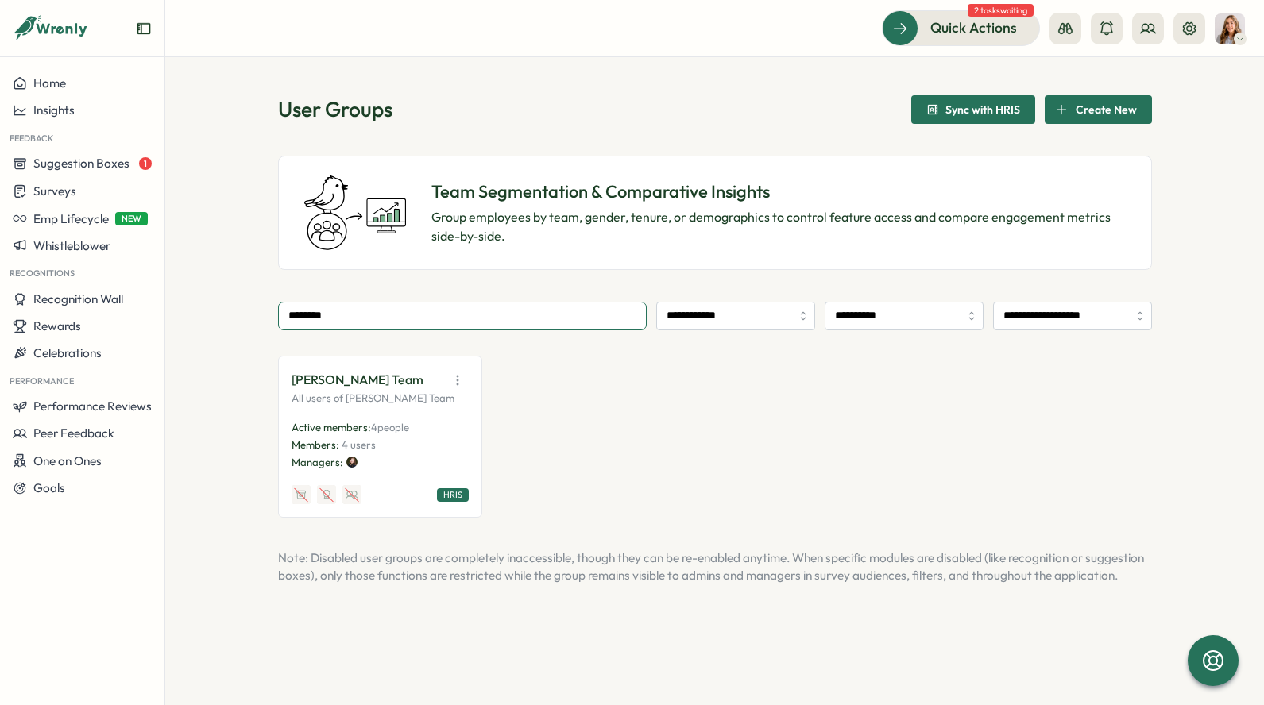
scroll to position [0, 0]
drag, startPoint x: 354, startPoint y: 322, endPoint x: 270, endPoint y: 304, distance: 86.1
click at [271, 306] on div "**********" at bounding box center [714, 381] width 1098 height 648
type input "*"
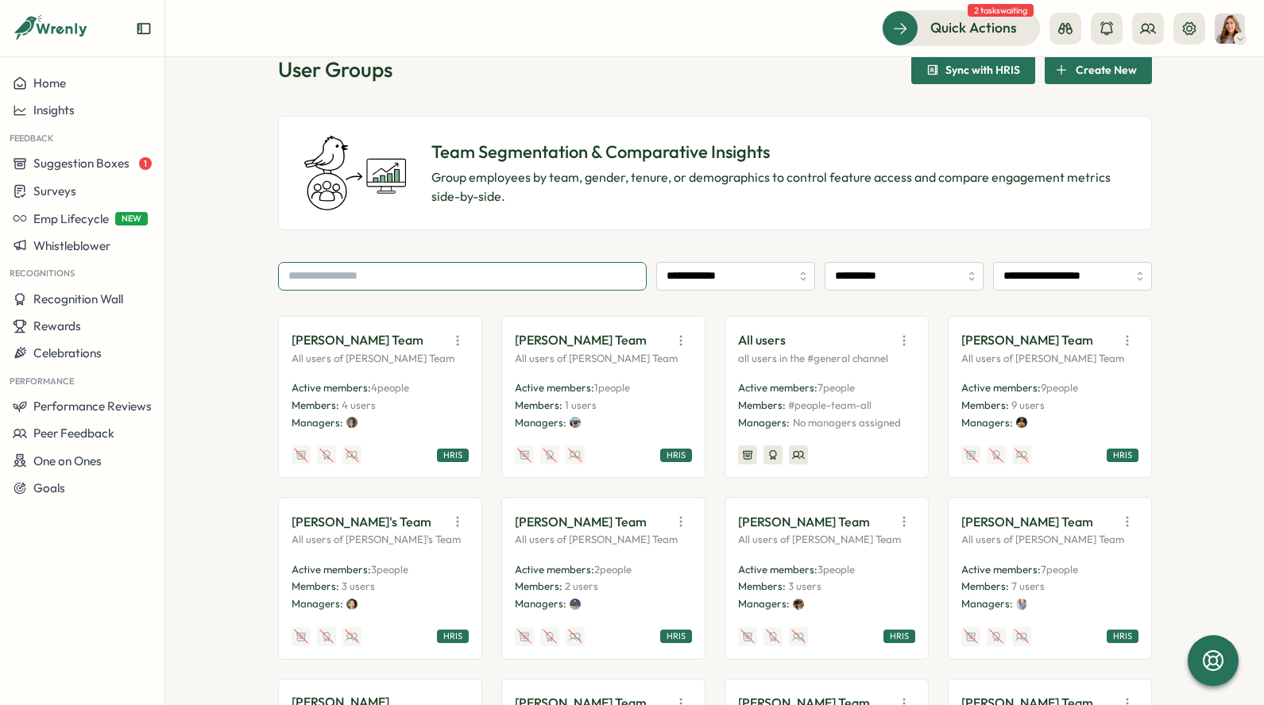
scroll to position [54, 0]
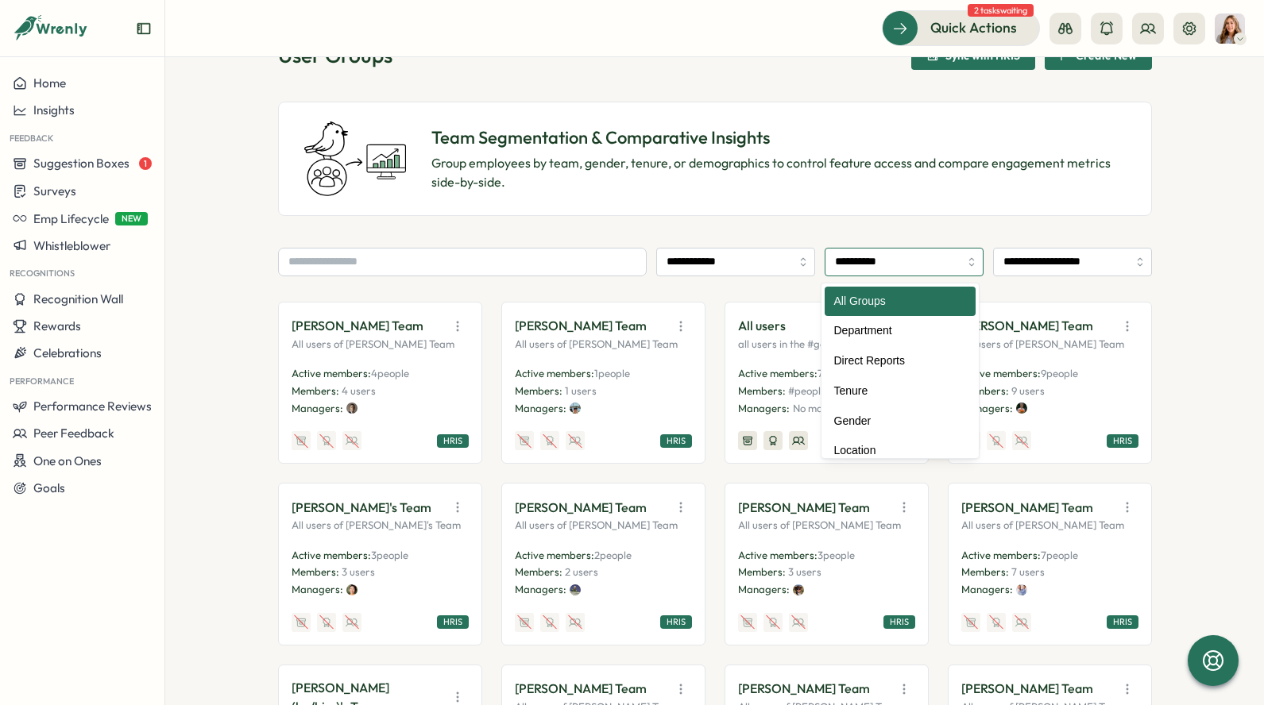
click at [863, 263] on input "**********" at bounding box center [903, 262] width 159 height 29
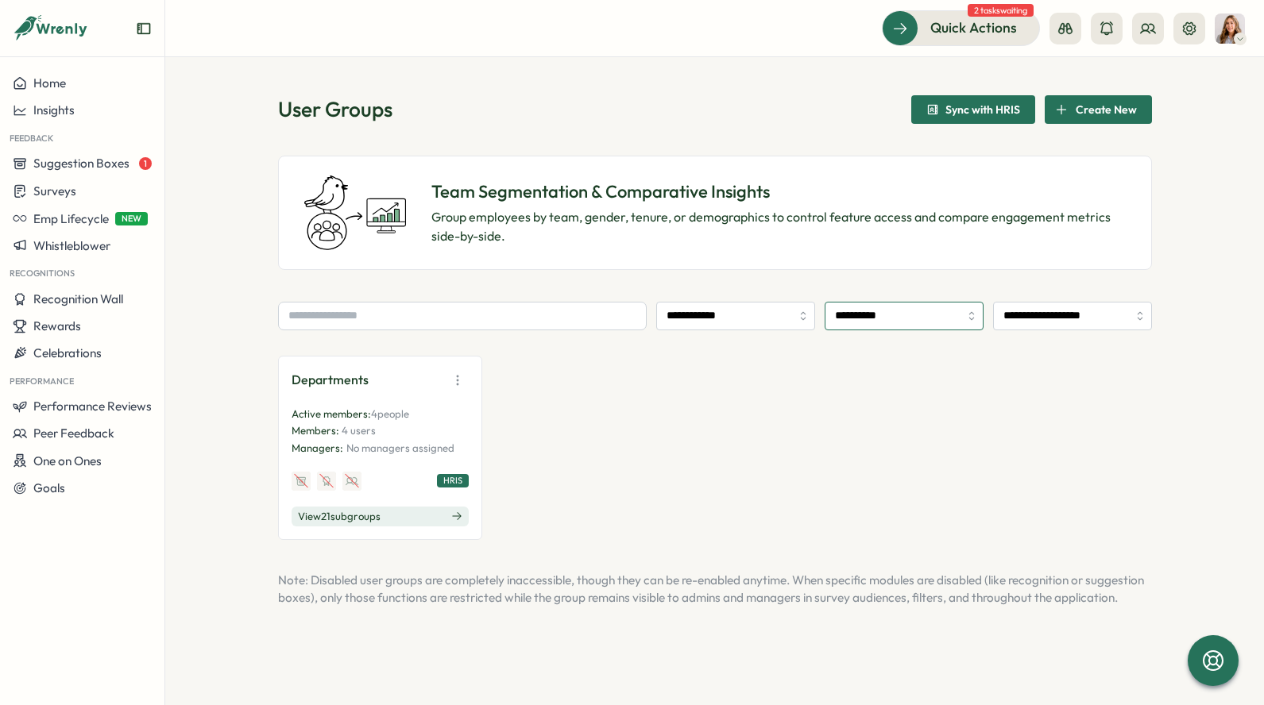
click at [870, 315] on input "**********" at bounding box center [903, 316] width 159 height 29
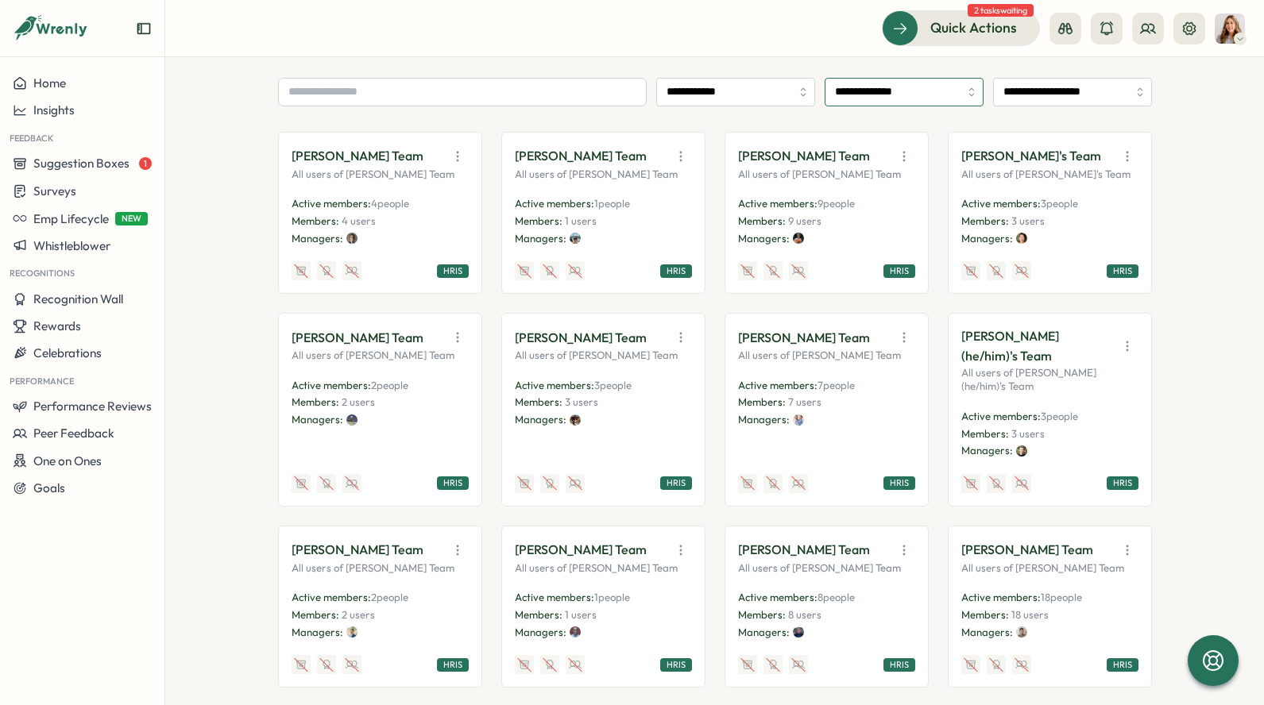
scroll to position [44, 0]
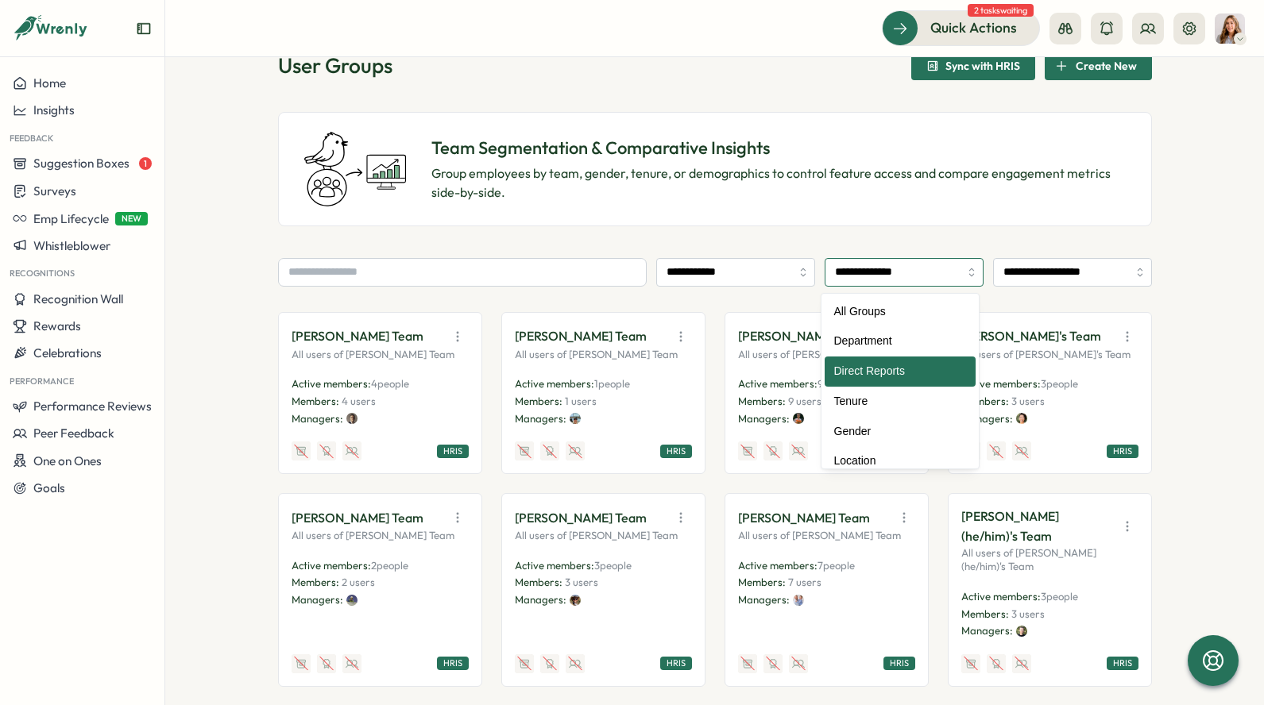
click at [890, 276] on input "**********" at bounding box center [903, 272] width 159 height 29
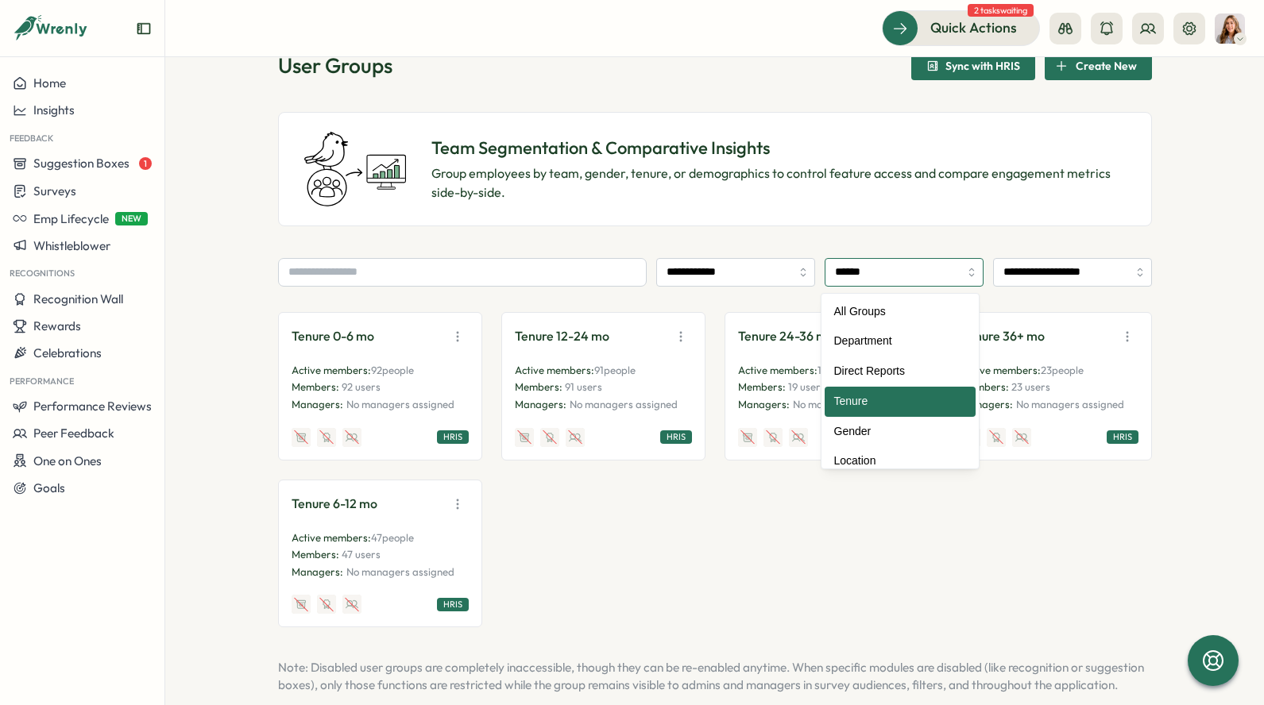
click at [903, 277] on input "******" at bounding box center [903, 272] width 159 height 29
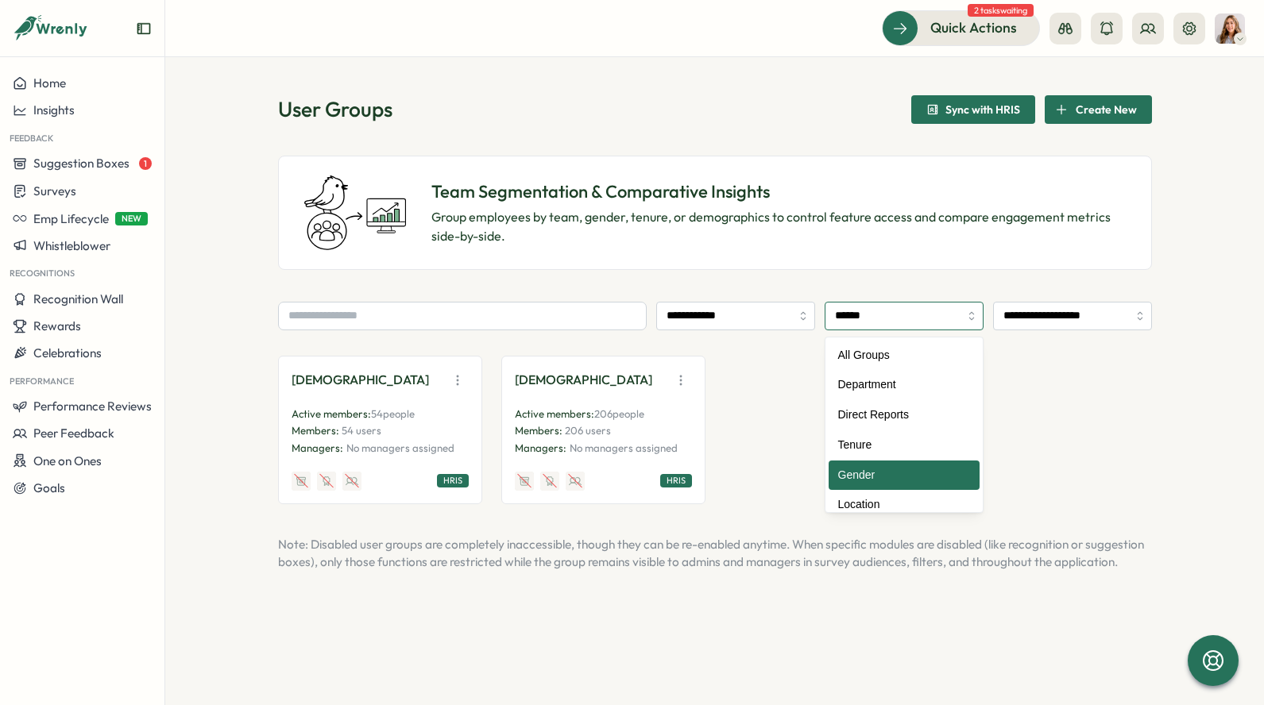
click at [900, 320] on input "******" at bounding box center [903, 316] width 159 height 29
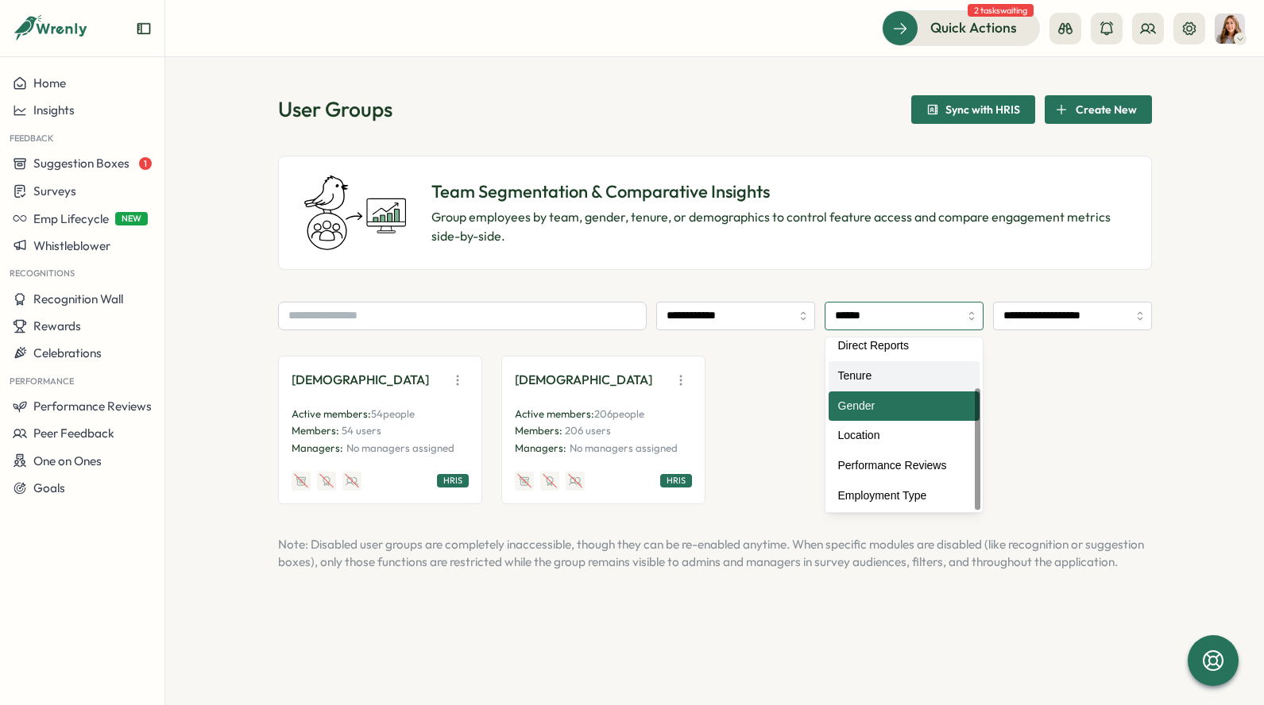
scroll to position [71, 0]
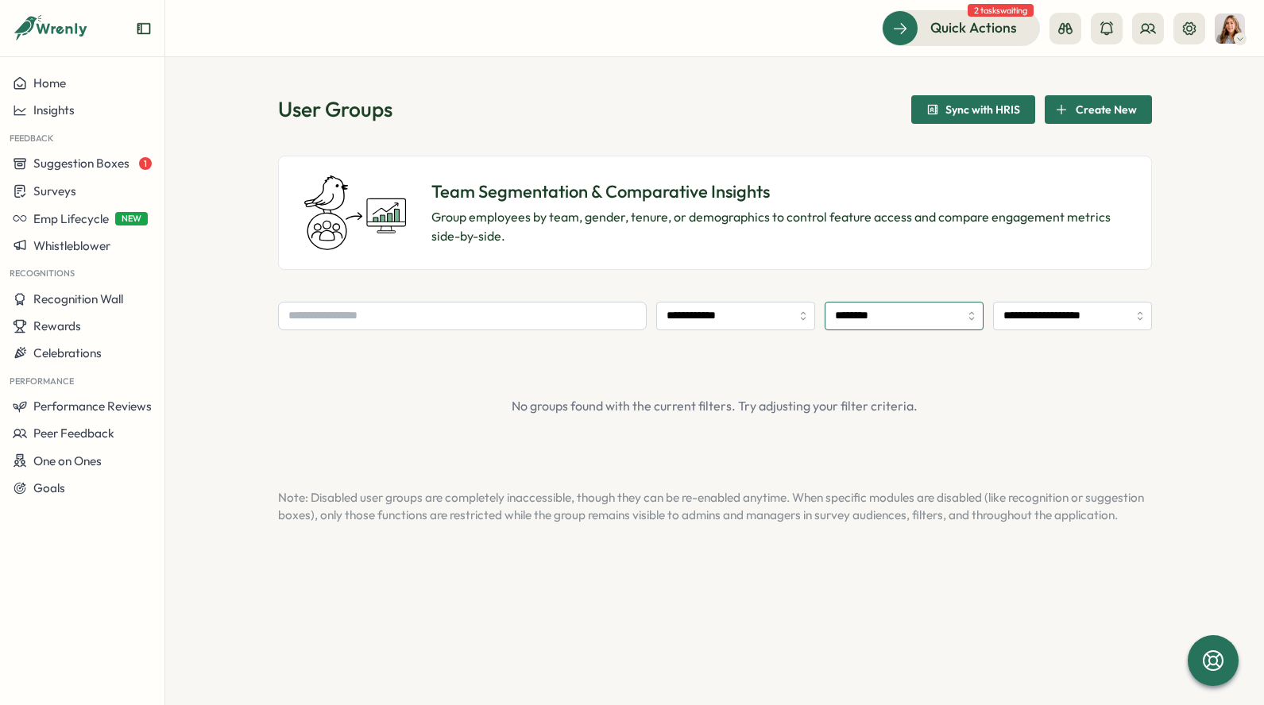
click at [902, 325] on input "********" at bounding box center [903, 316] width 159 height 29
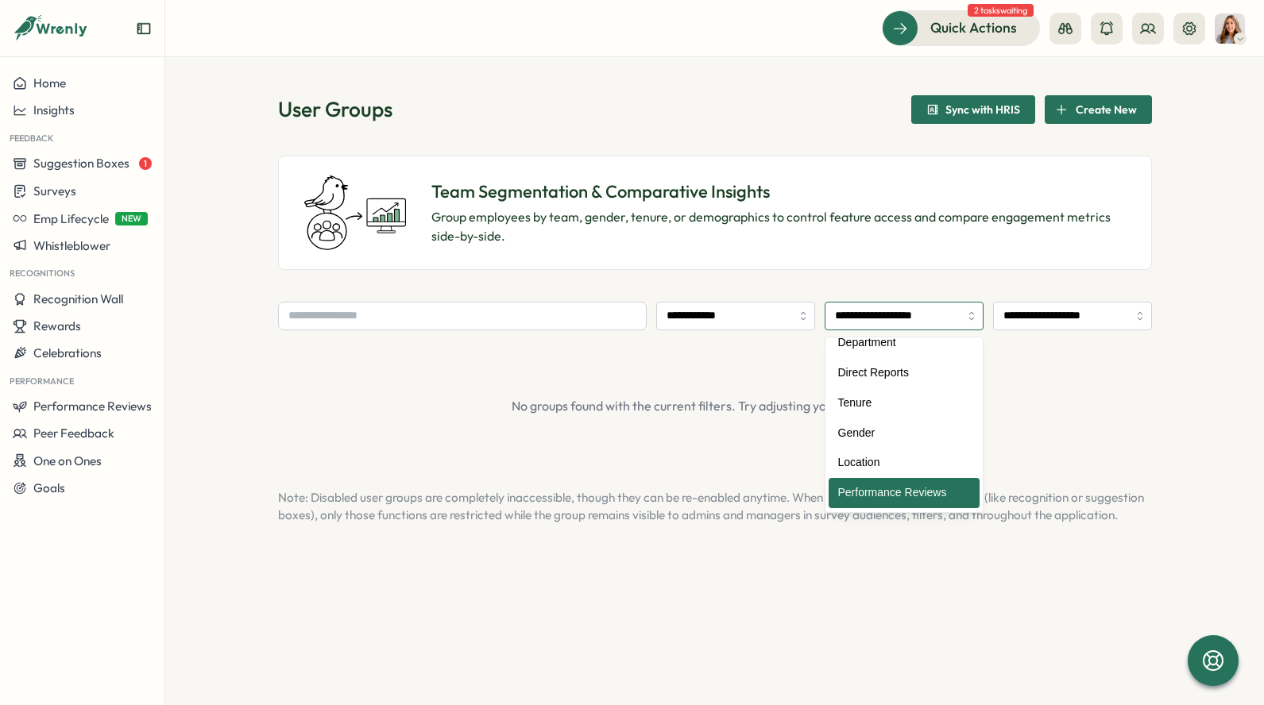
click at [929, 320] on input "**********" at bounding box center [903, 316] width 159 height 29
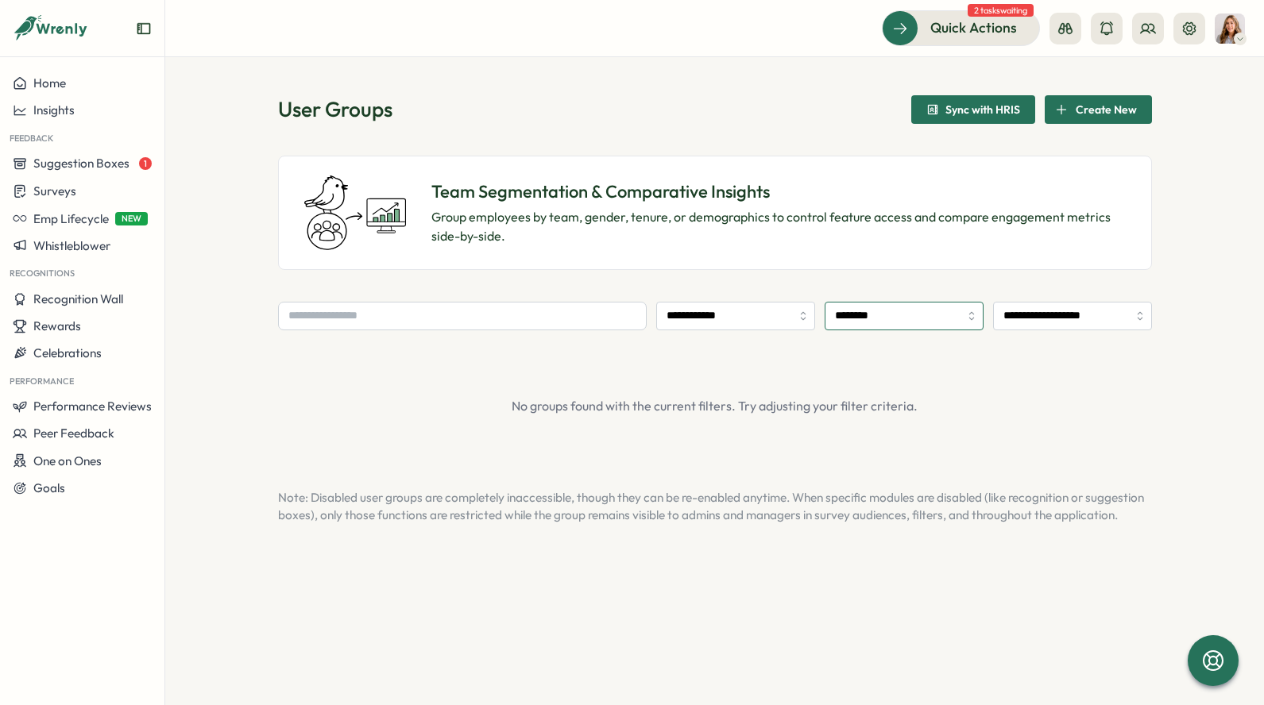
click at [929, 313] on input "********" at bounding box center [903, 316] width 159 height 29
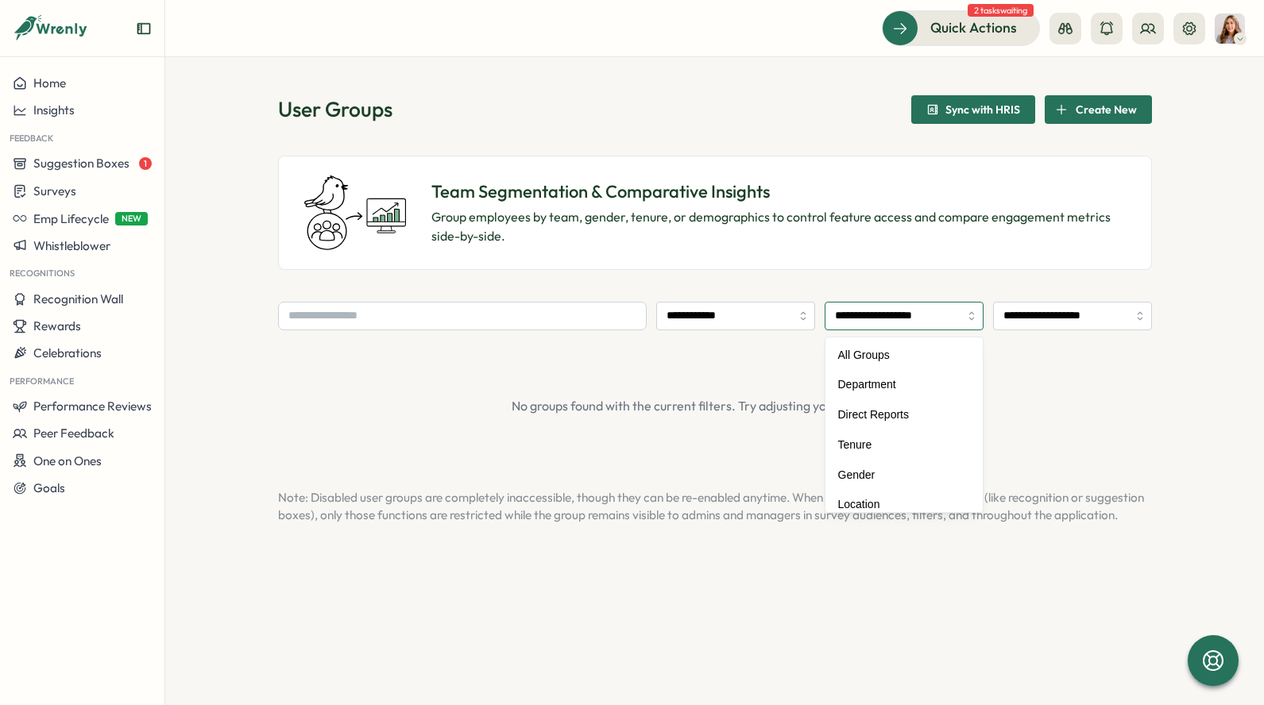
click at [921, 318] on input "**********" at bounding box center [903, 316] width 159 height 29
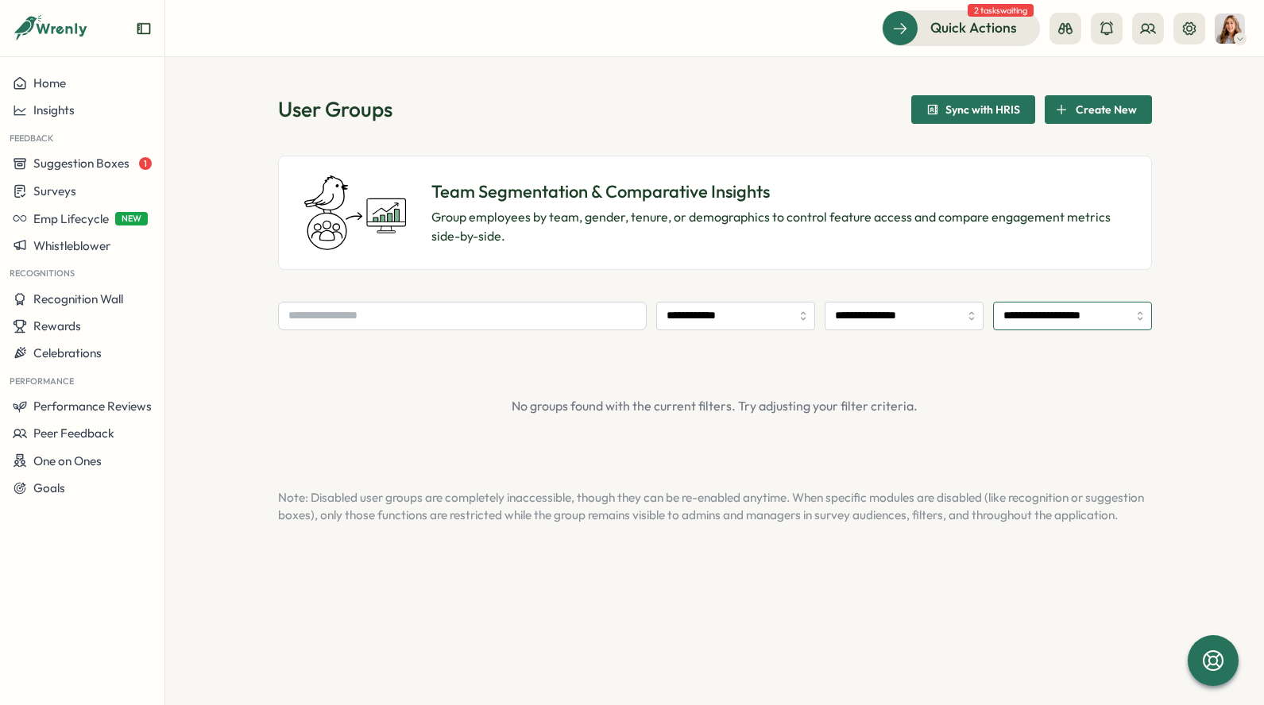
click at [1077, 326] on input "**********" at bounding box center [1072, 316] width 159 height 29
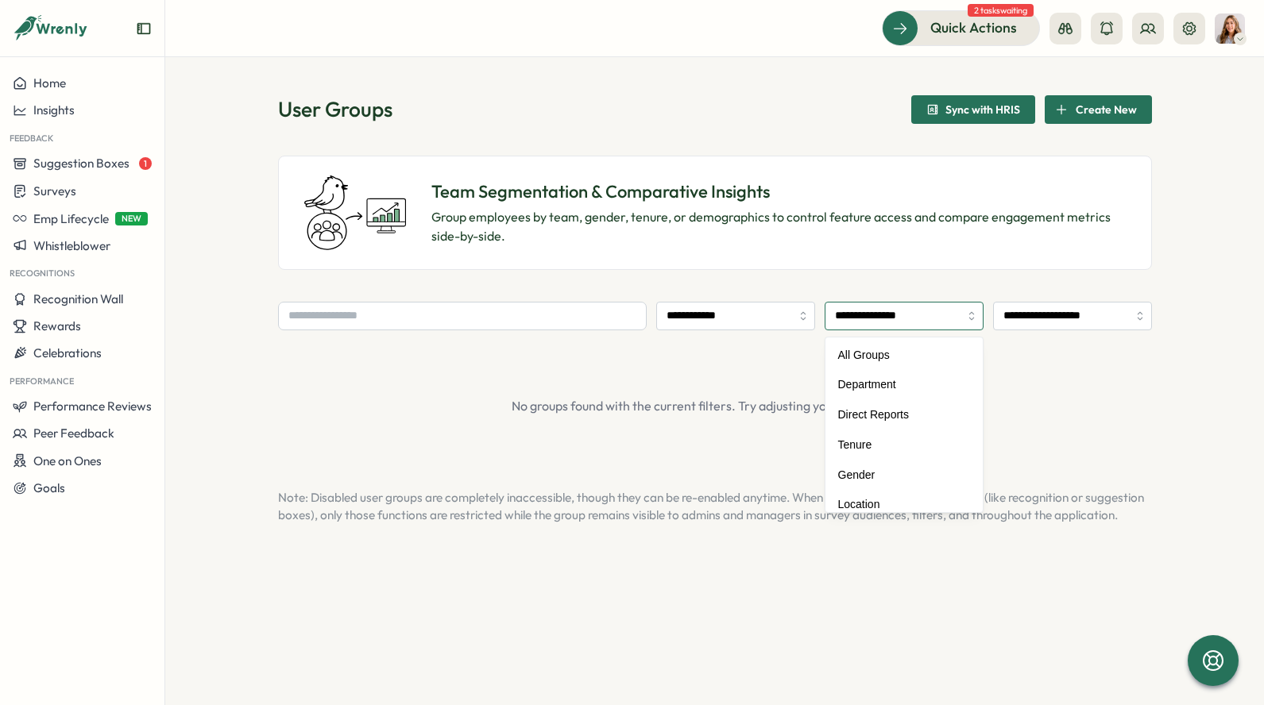
click at [924, 311] on input "**********" at bounding box center [903, 316] width 159 height 29
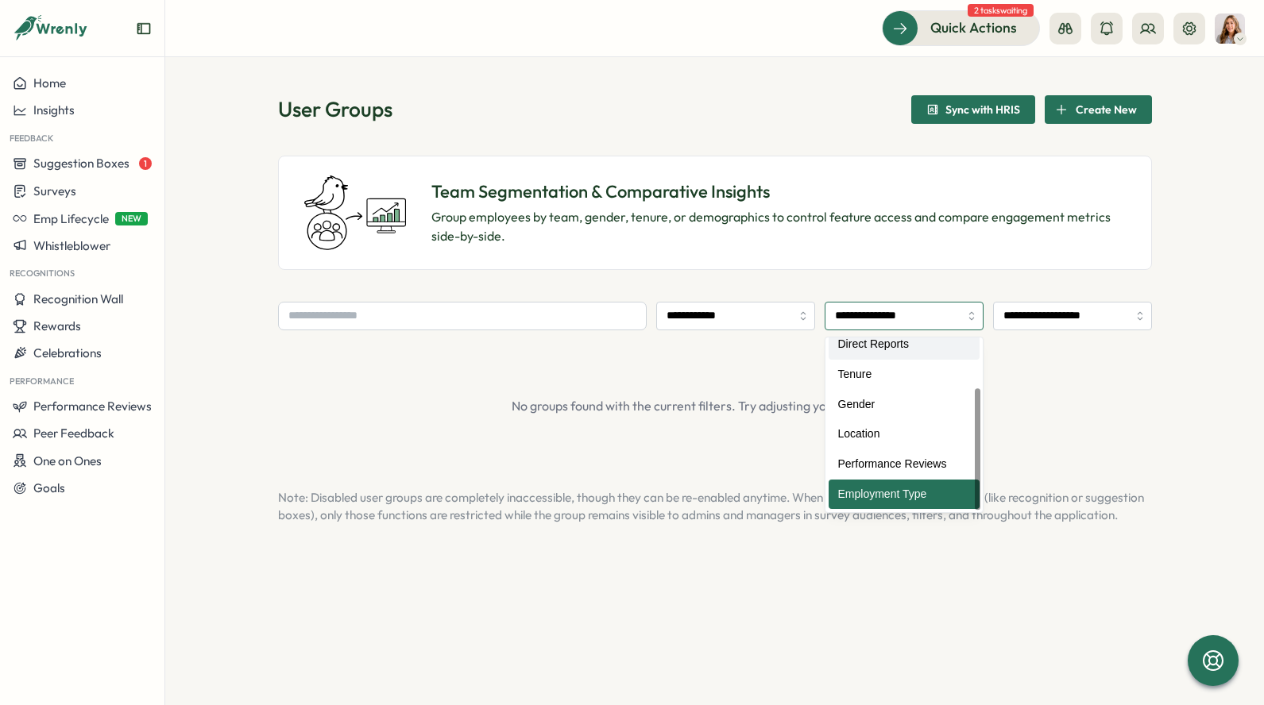
scroll to position [0, 0]
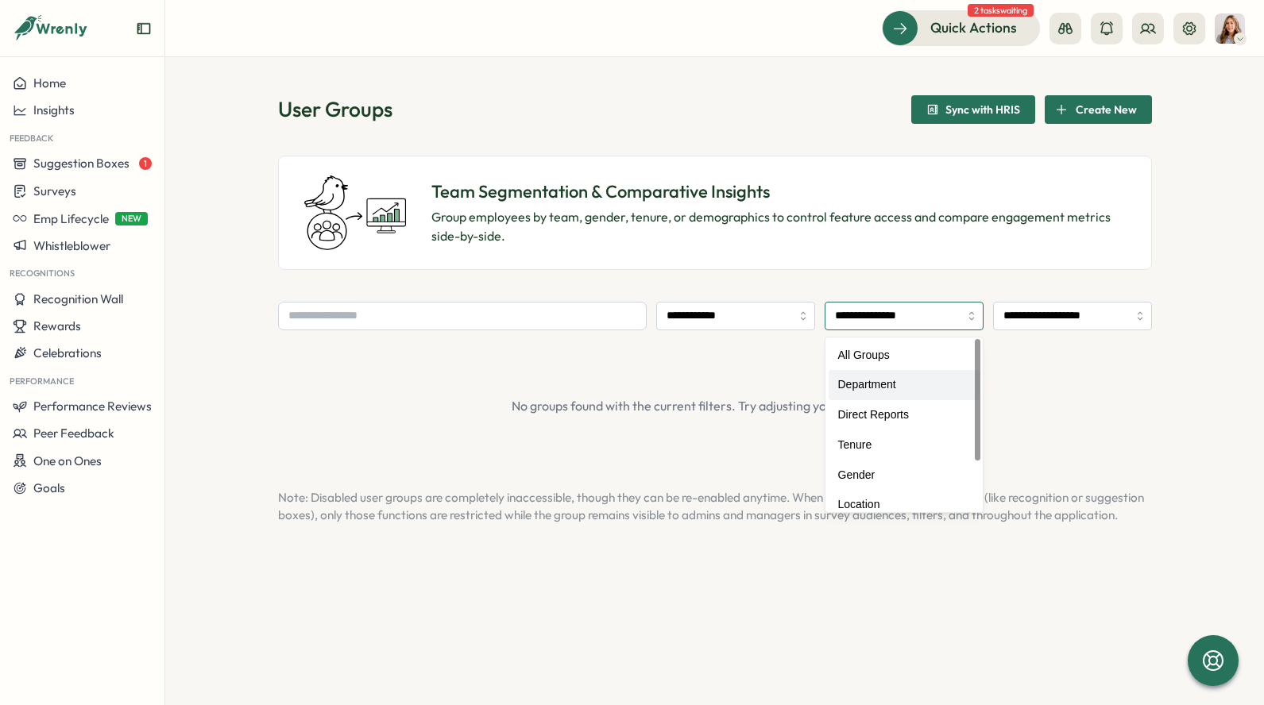
type input "**********"
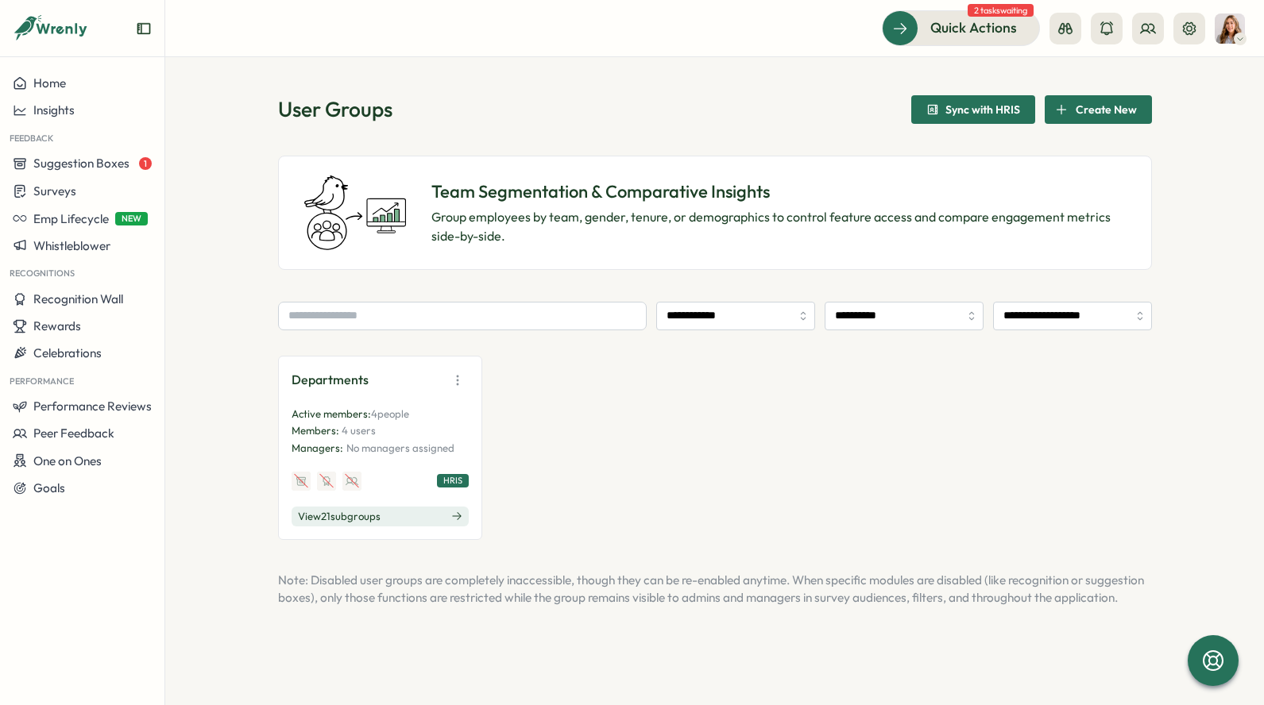
click at [465, 376] on button "button" at bounding box center [457, 380] width 22 height 22
click at [420, 369] on div "Departments View Audience Duplicate Disable" at bounding box center [379, 380] width 177 height 22
